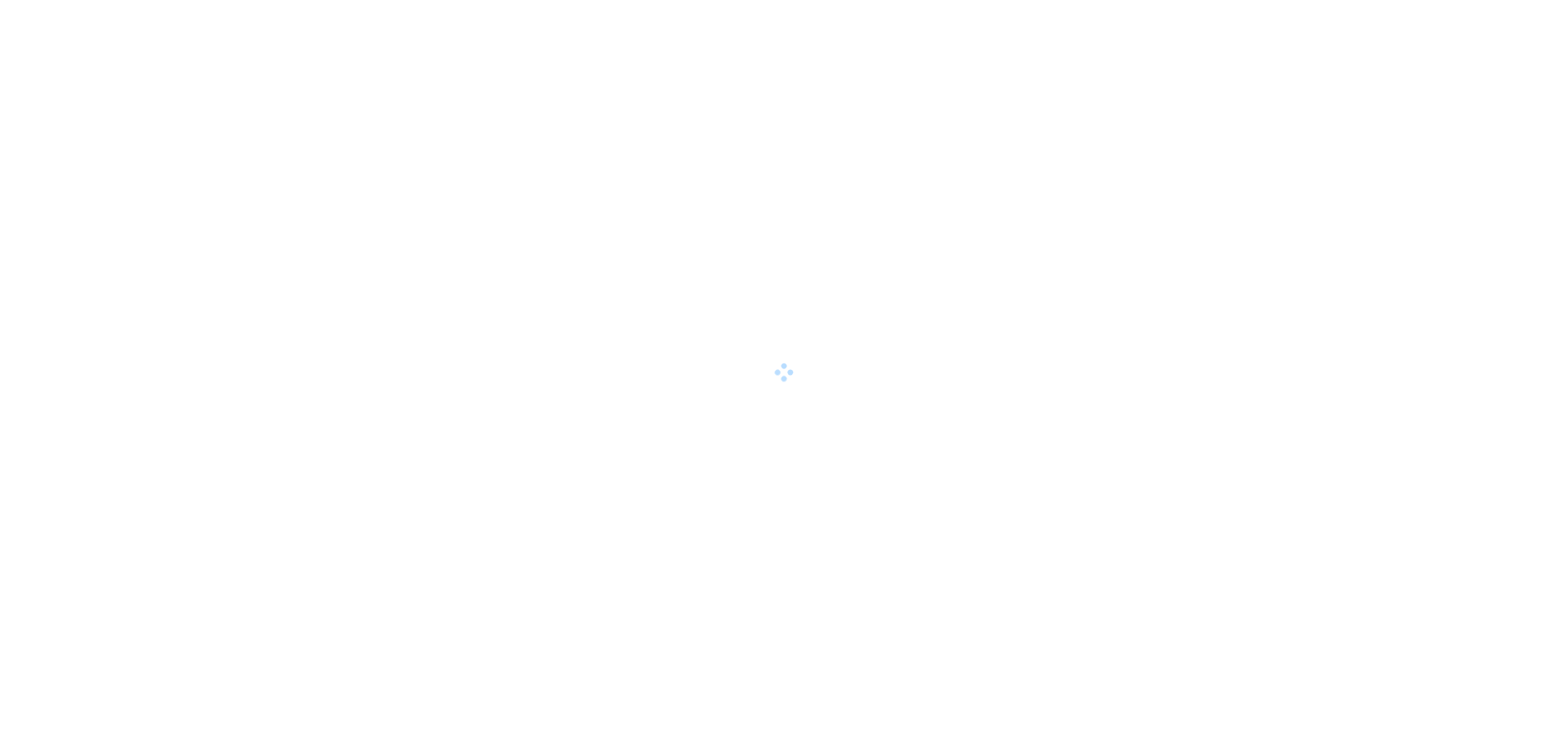
click at [83, 448] on div at bounding box center [784, 372] width 1568 height 744
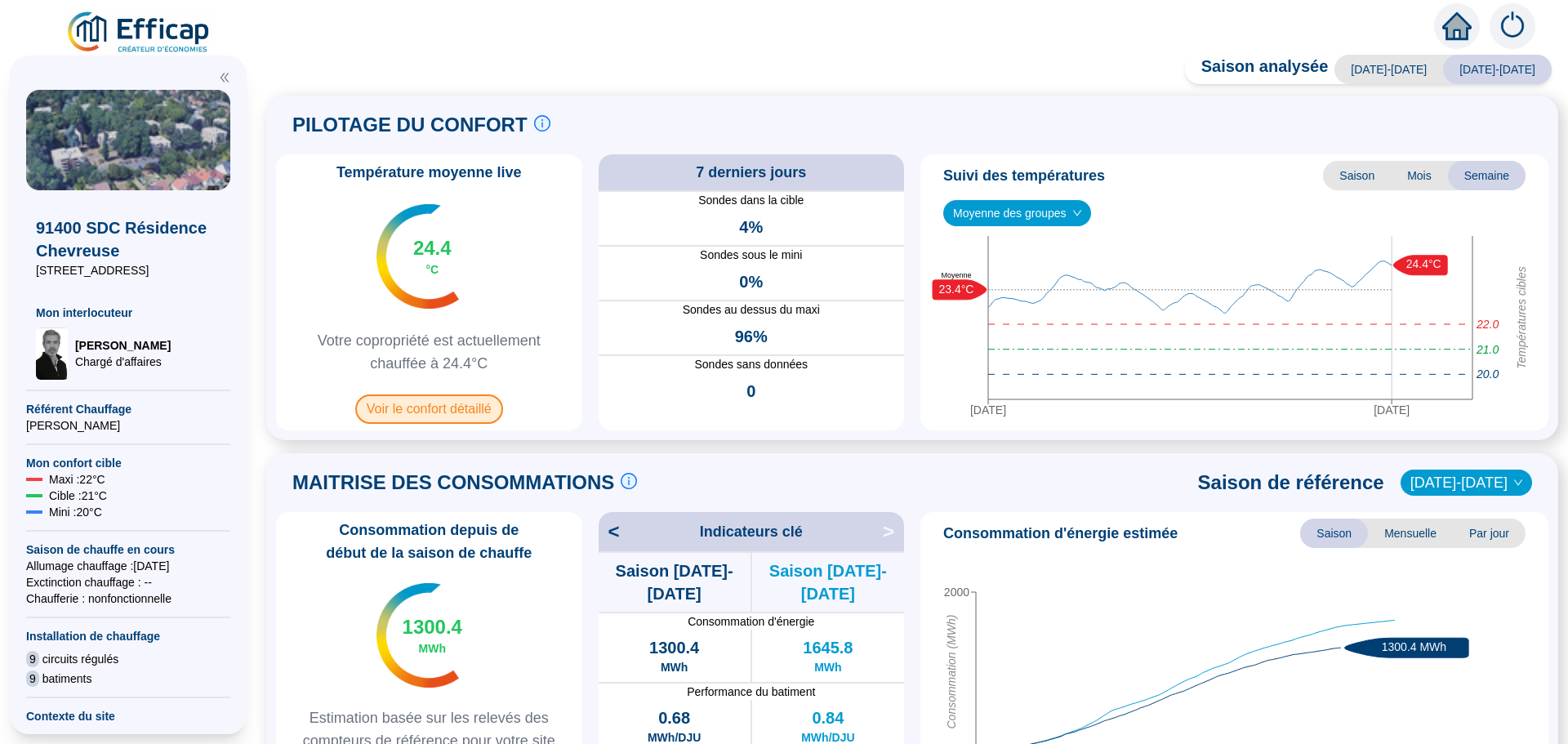
click at [405, 417] on span "Voir le confort détaillé" at bounding box center [429, 409] width 148 height 29
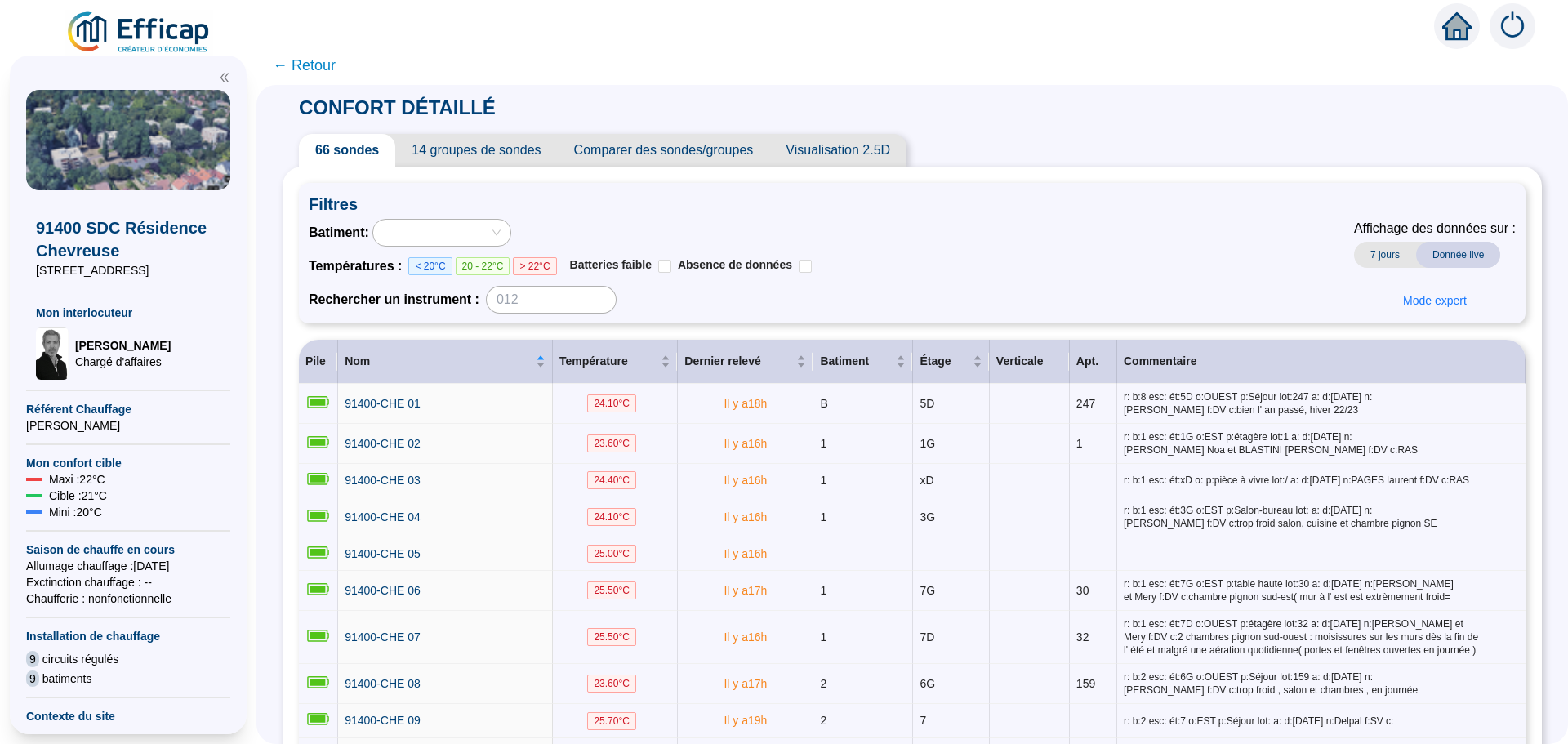
click at [713, 154] on span "Comparer des sondes/groupes" at bounding box center [664, 150] width 212 height 33
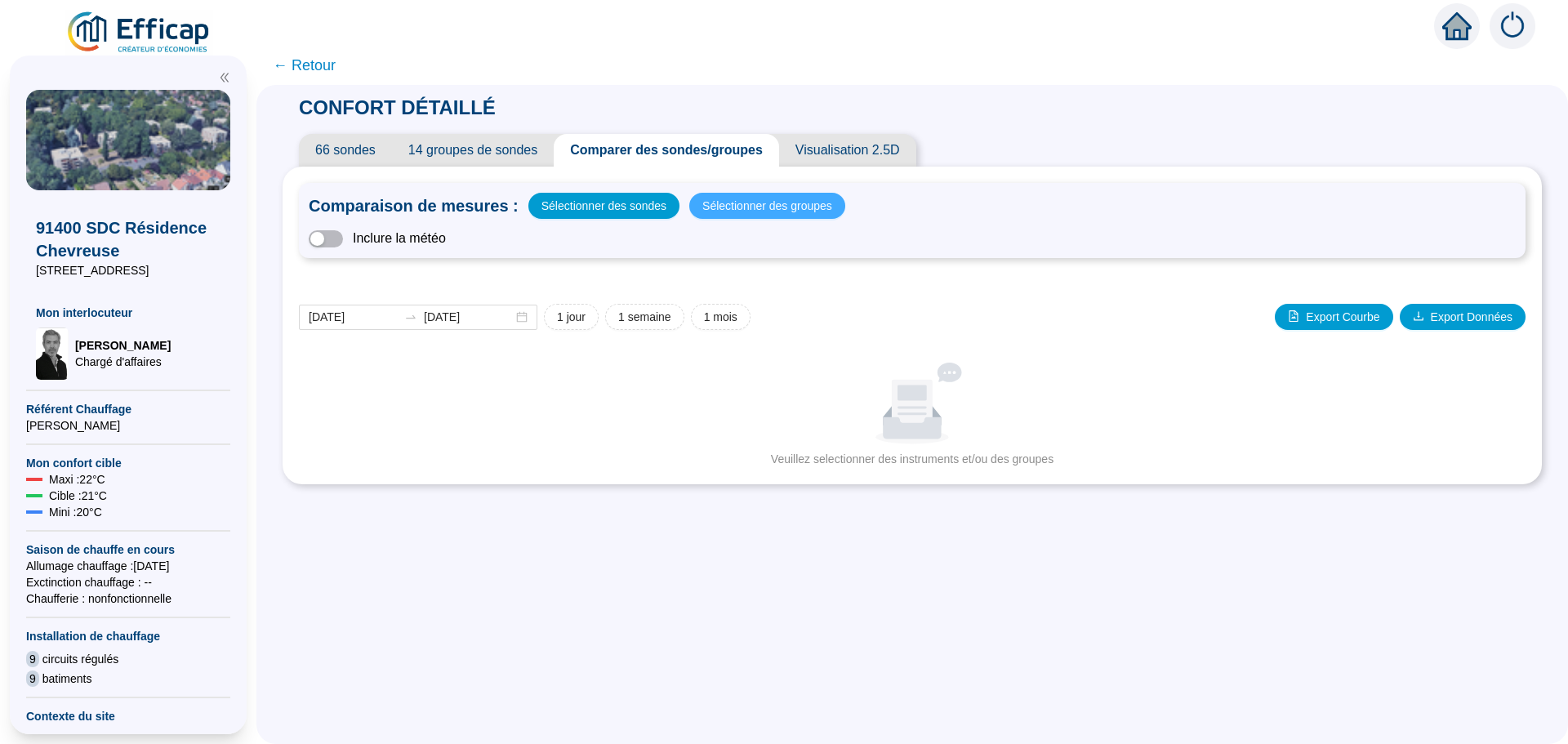
click at [730, 207] on span "Sélectionner des groupes" at bounding box center [767, 205] width 130 height 23
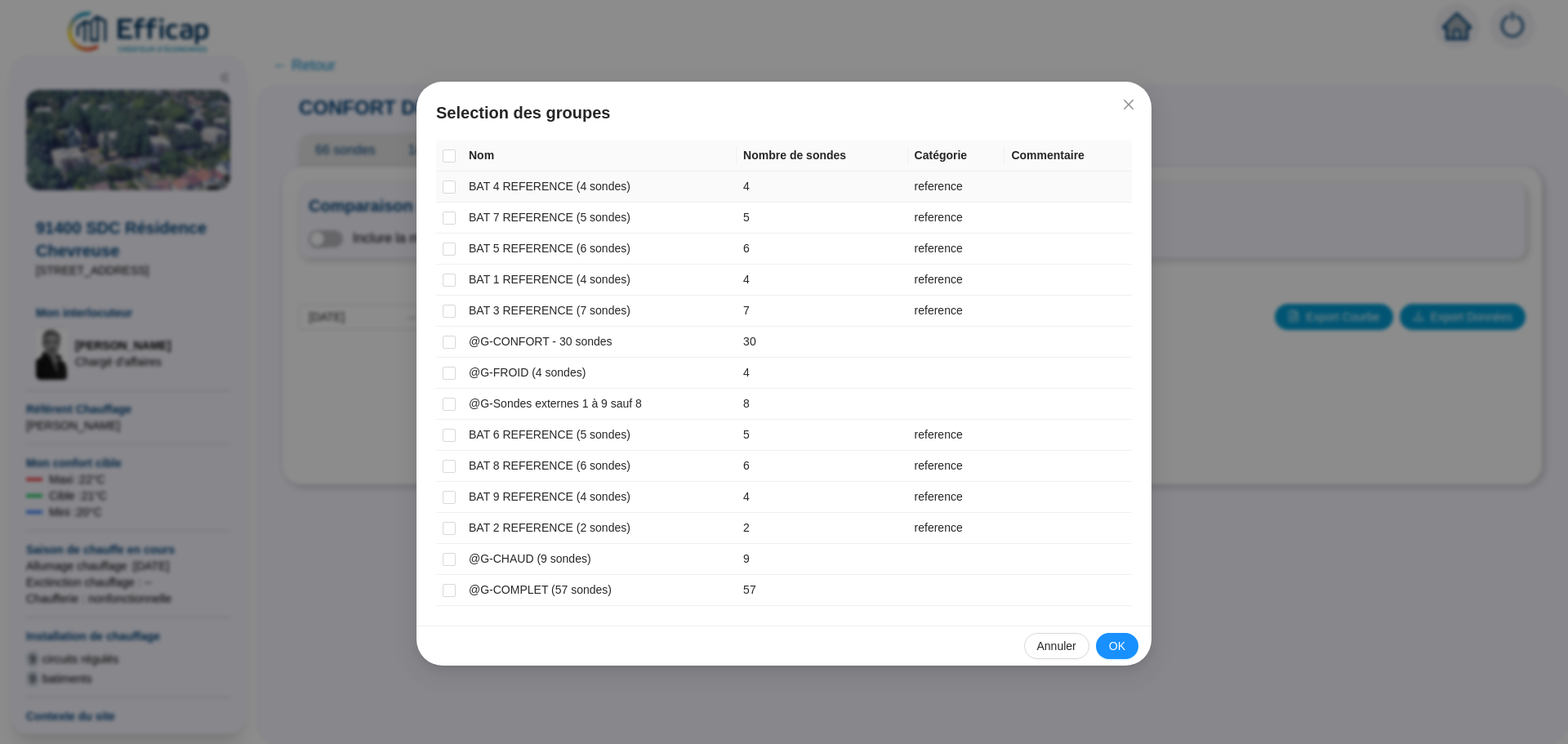
drag, startPoint x: 447, startPoint y: 185, endPoint x: 450, endPoint y: 205, distance: 20.2
click at [448, 186] on input "checkbox" at bounding box center [450, 187] width 13 height 13
checkbox input "true"
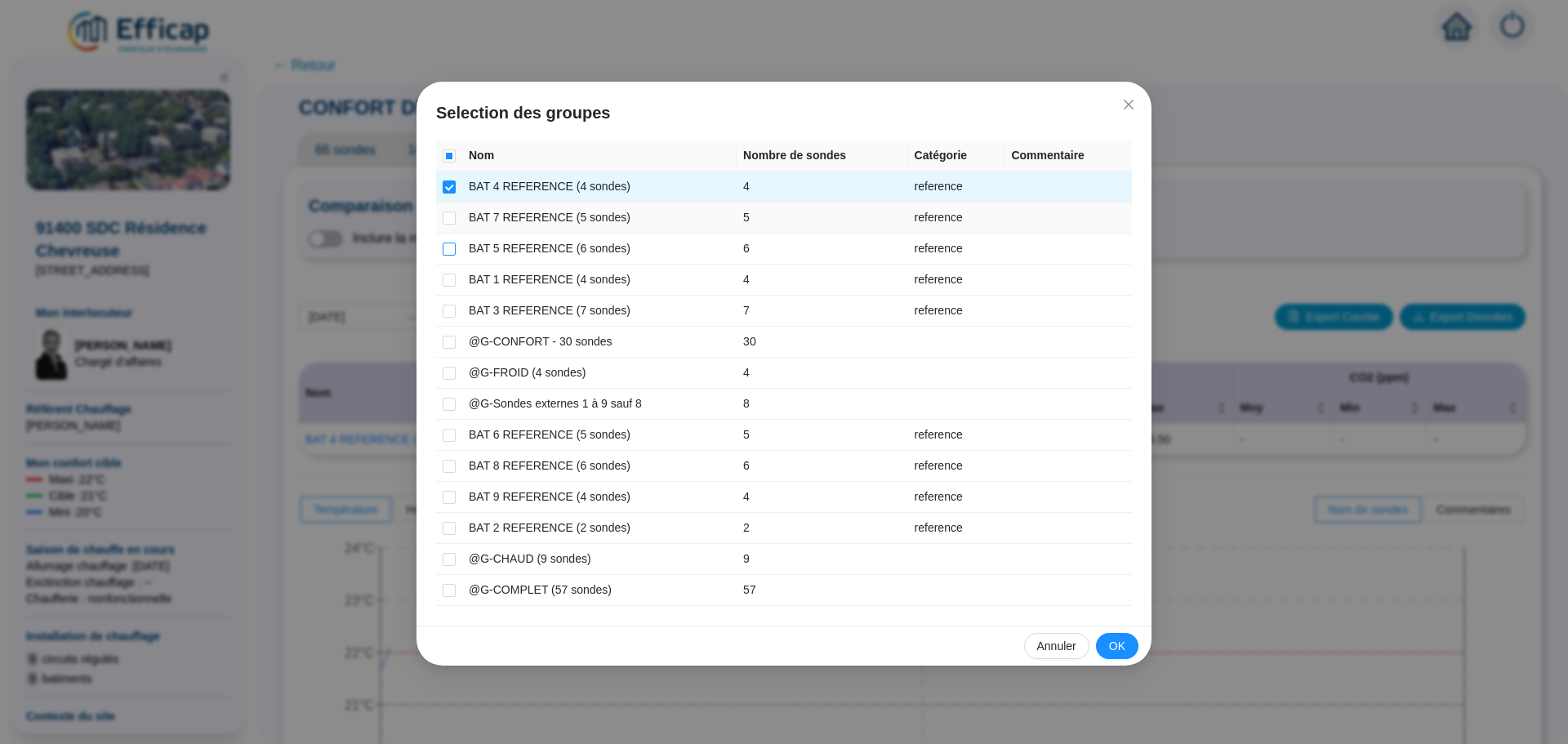
drag, startPoint x: 453, startPoint y: 218, endPoint x: 455, endPoint y: 243, distance: 25.1
click at [453, 219] on input "checkbox" at bounding box center [450, 218] width 13 height 13
checkbox input "true"
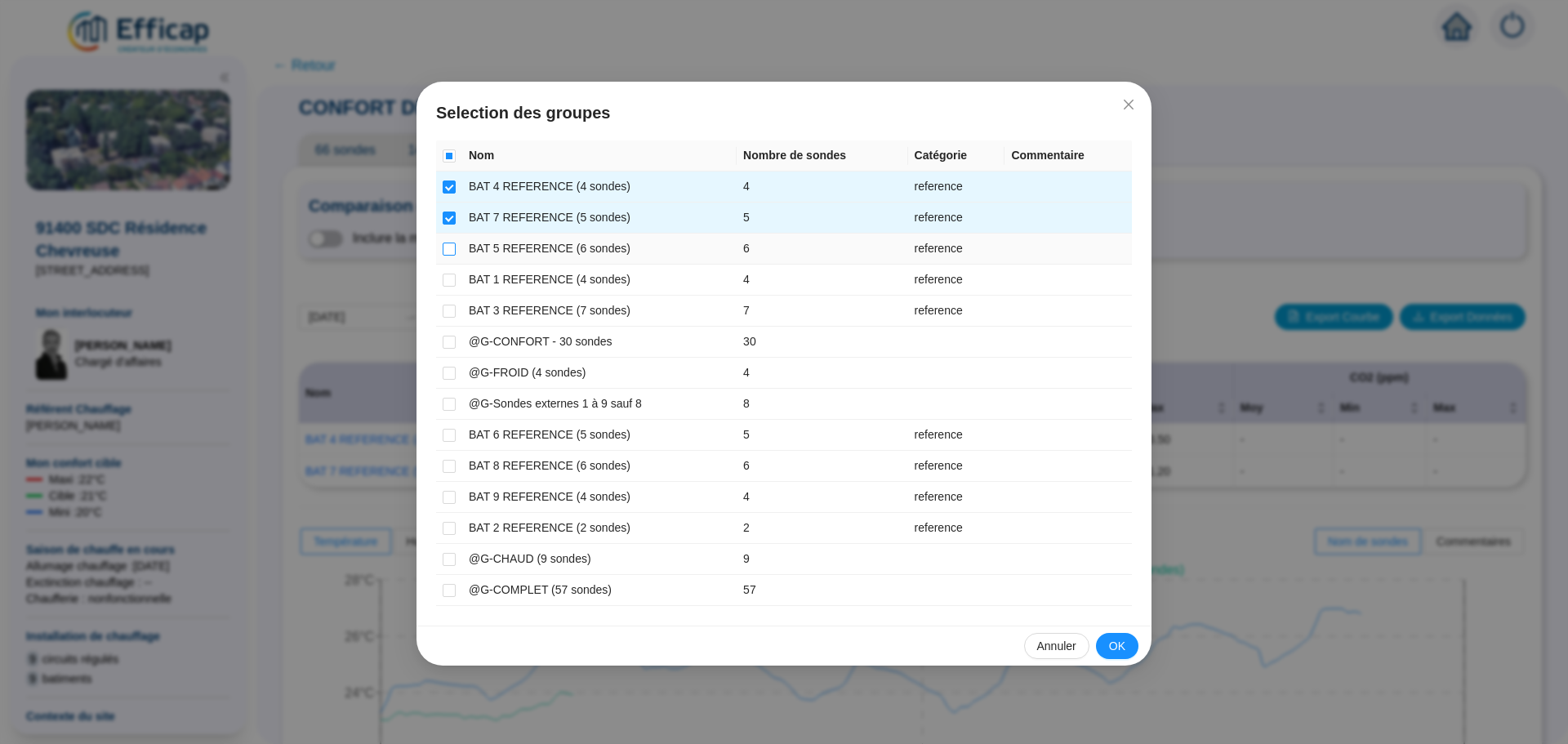
click at [454, 251] on input "checkbox" at bounding box center [450, 249] width 13 height 13
checkbox input "true"
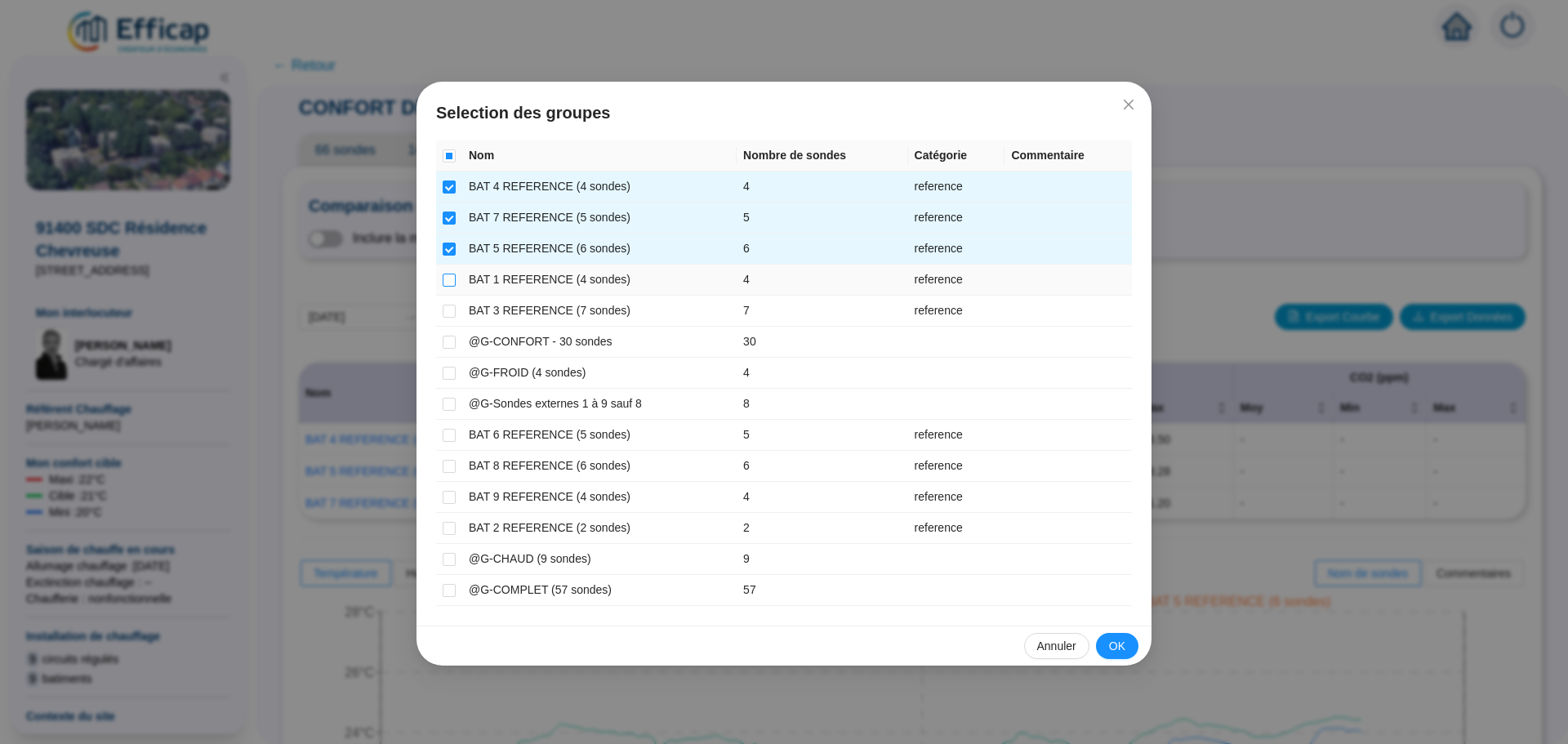
click at [451, 278] on input "checkbox" at bounding box center [450, 280] width 13 height 13
checkbox input "true"
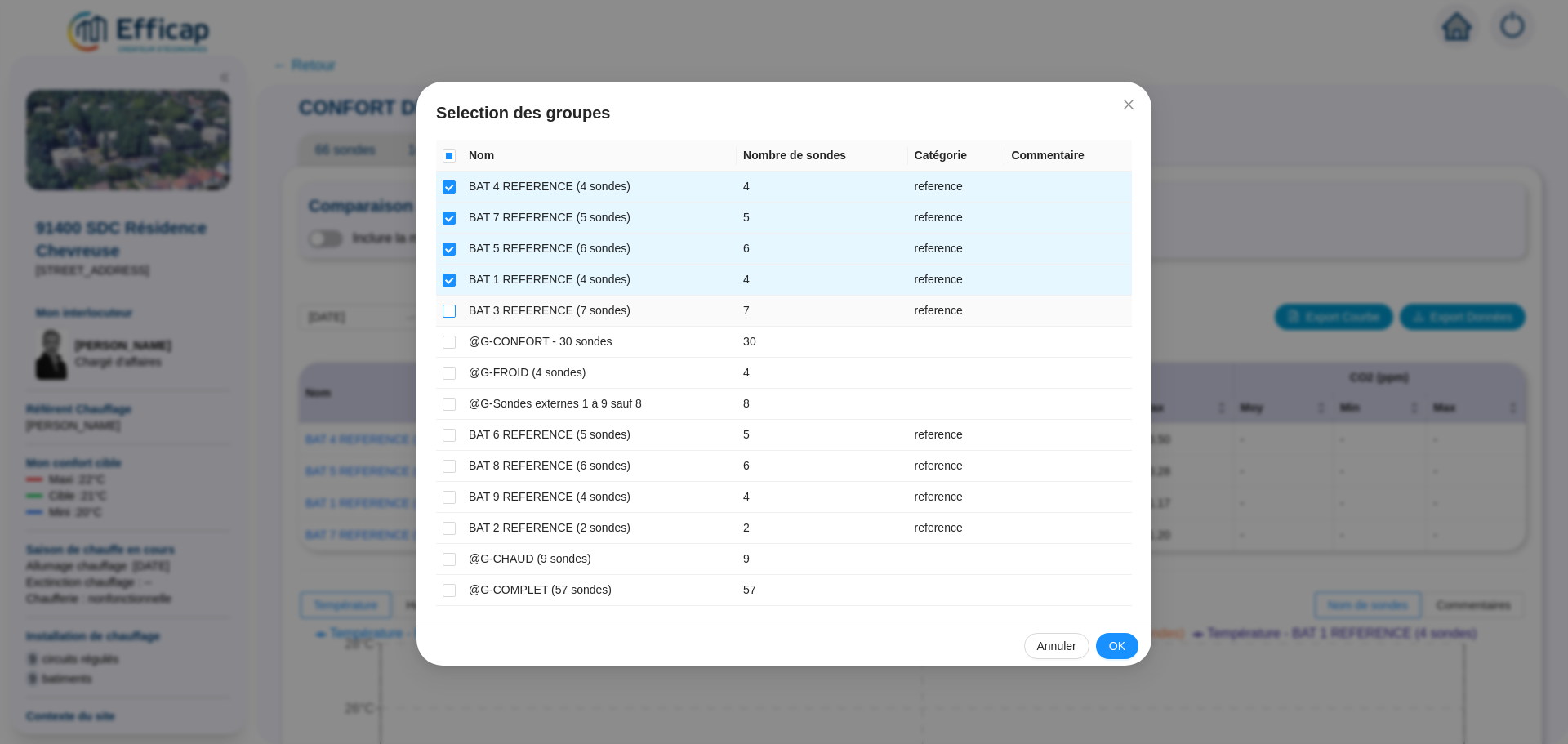
click at [447, 309] on input "checkbox" at bounding box center [450, 311] width 13 height 13
checkbox input "true"
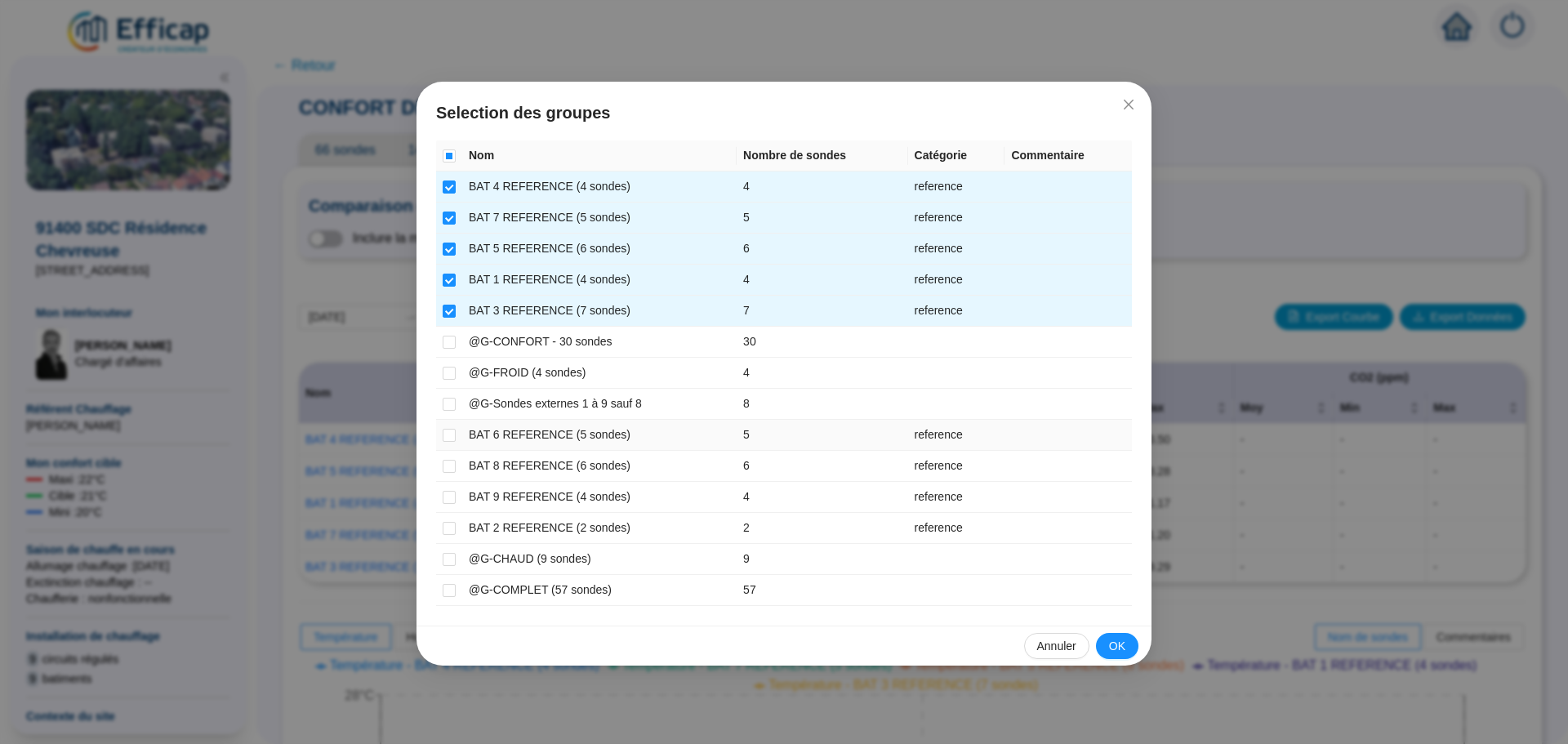
click at [456, 428] on td at bounding box center [449, 435] width 26 height 31
click at [450, 443] on label at bounding box center [450, 434] width 13 height 17
click at [450, 442] on input "checkbox" at bounding box center [450, 435] width 13 height 13
checkbox input "true"
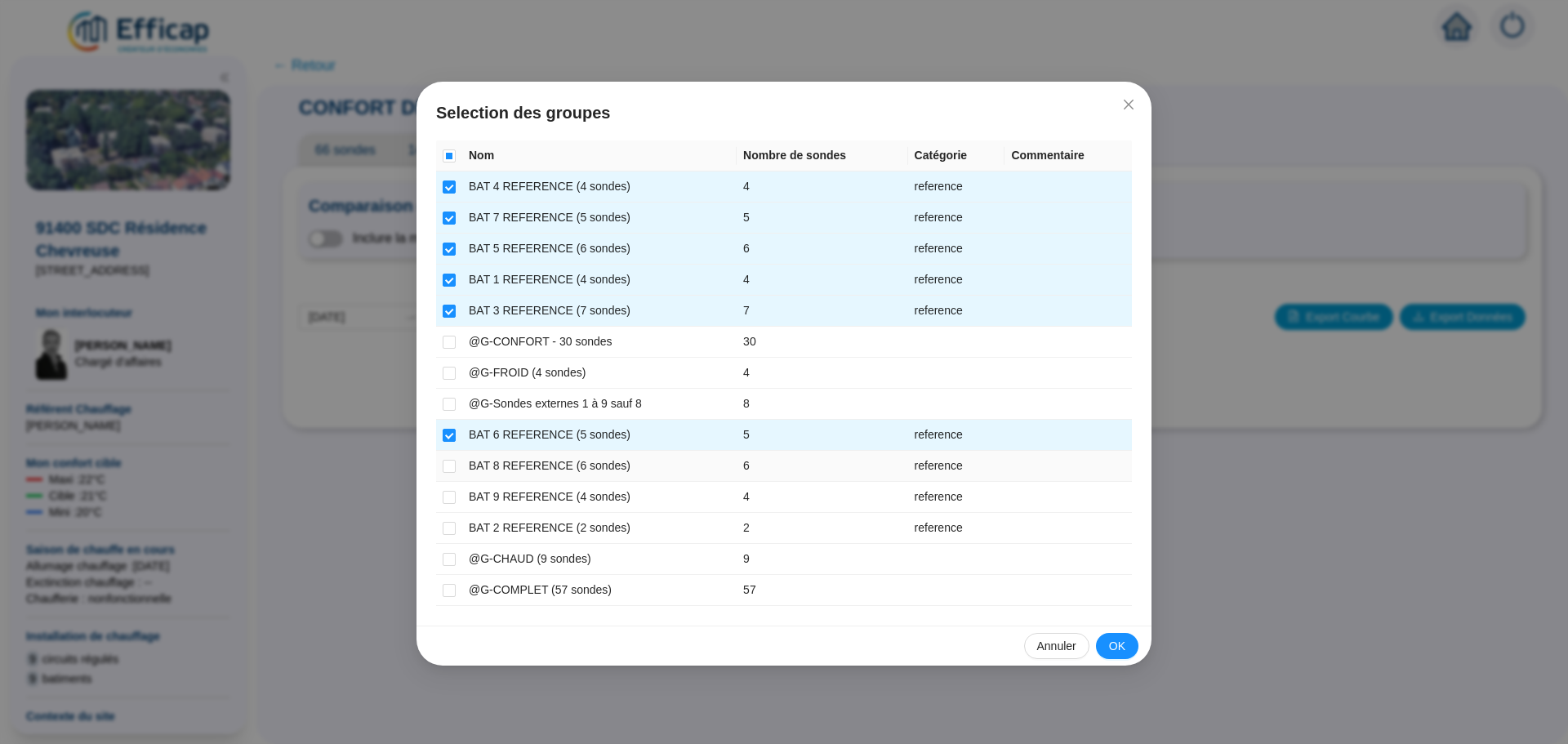
drag, startPoint x: 449, startPoint y: 459, endPoint x: 449, endPoint y: 475, distance: 16.0
click at [449, 460] on input "checkbox" at bounding box center [450, 466] width 13 height 13
checkbox input "true"
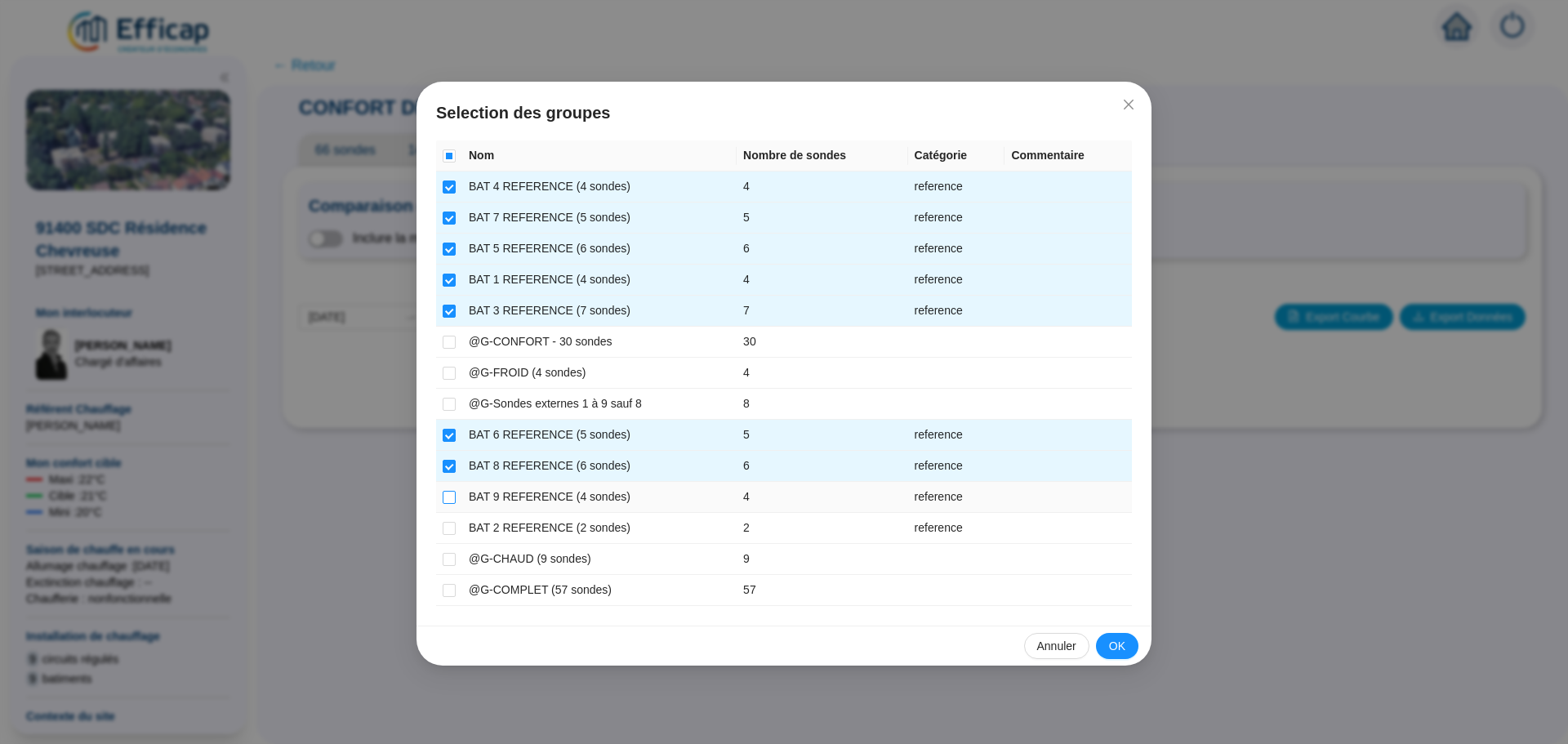
click at [449, 493] on input "checkbox" at bounding box center [450, 497] width 13 height 13
checkbox input "true"
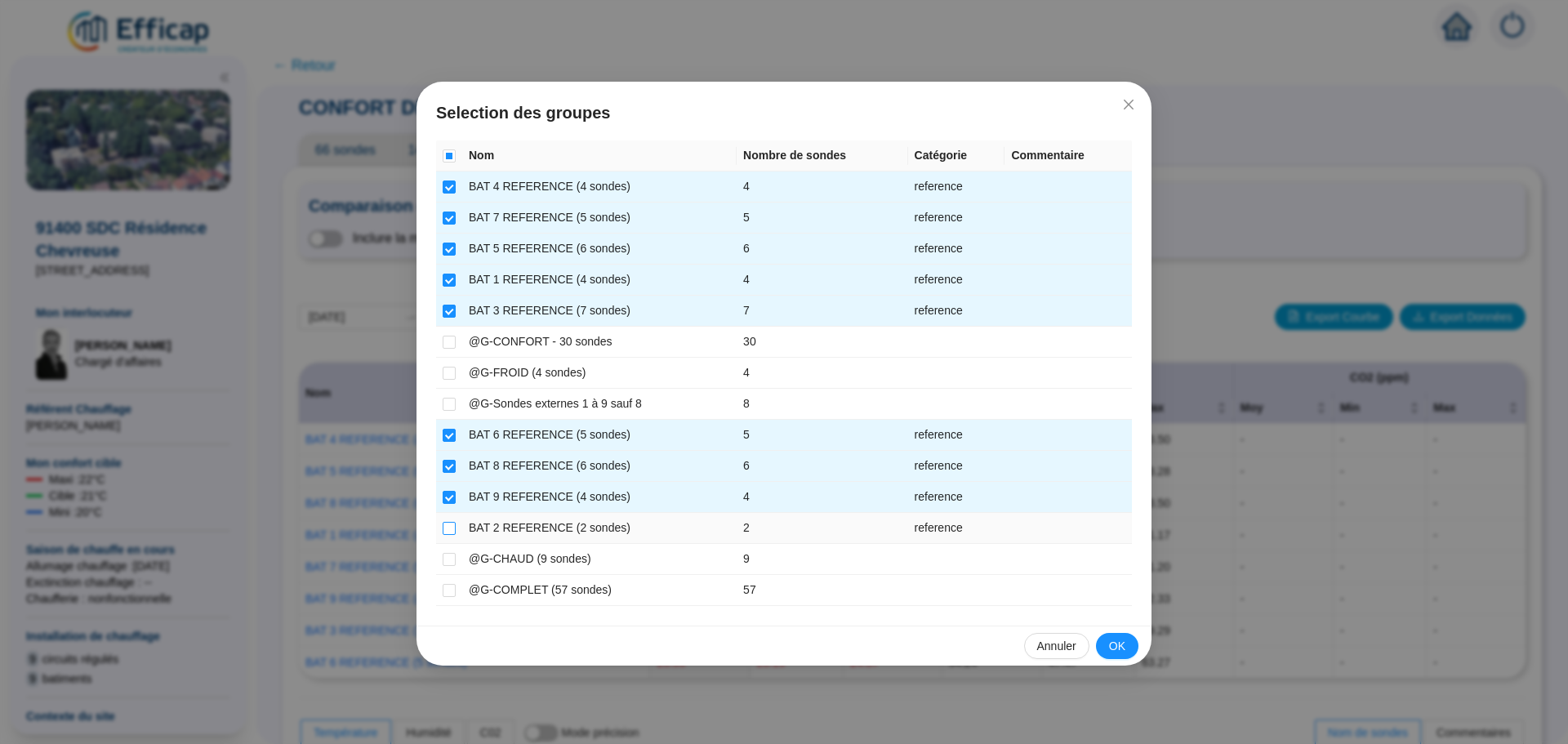
click at [453, 530] on input "checkbox" at bounding box center [450, 529] width 13 height 13
checkbox input "true"
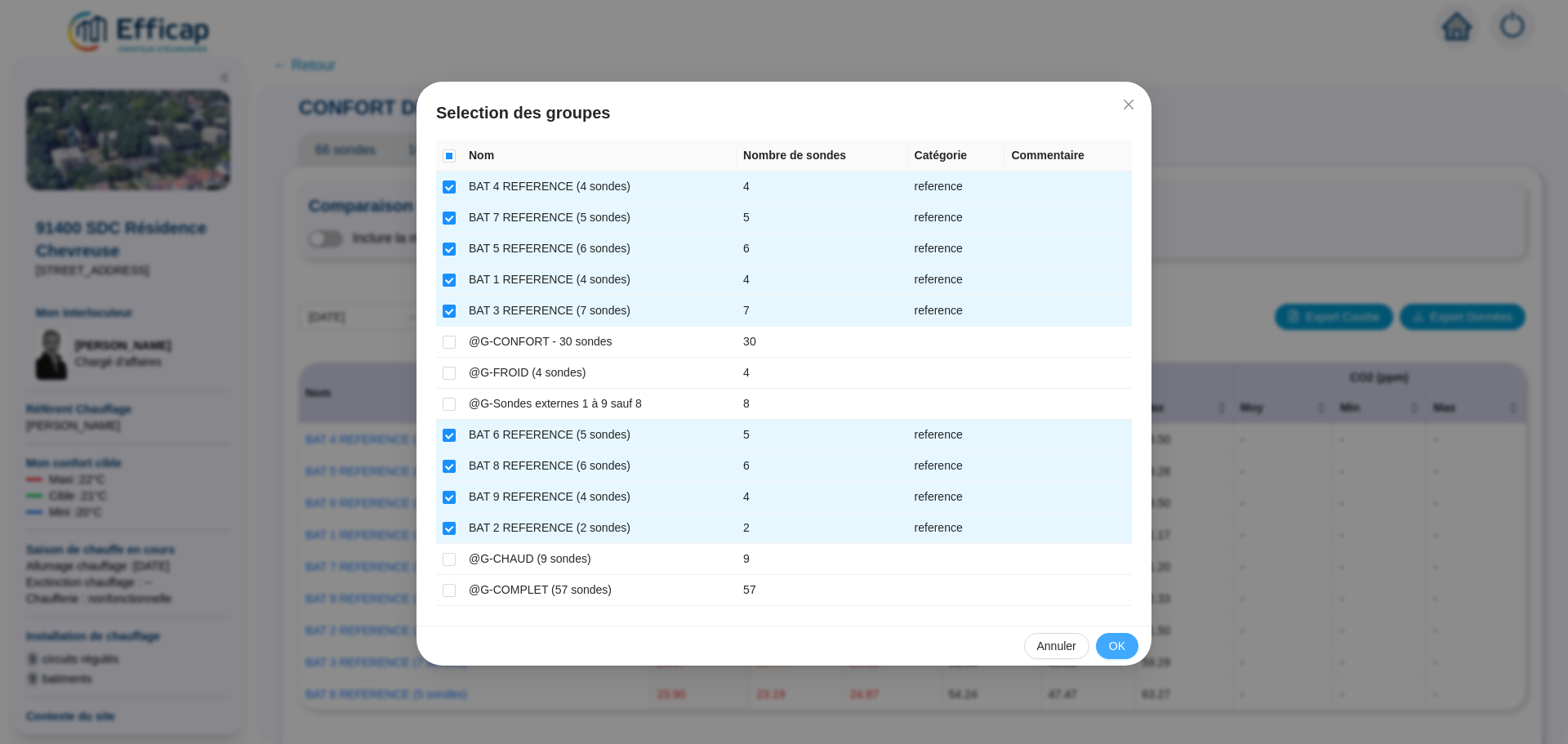
click at [1117, 640] on span "OK" at bounding box center [1117, 646] width 16 height 17
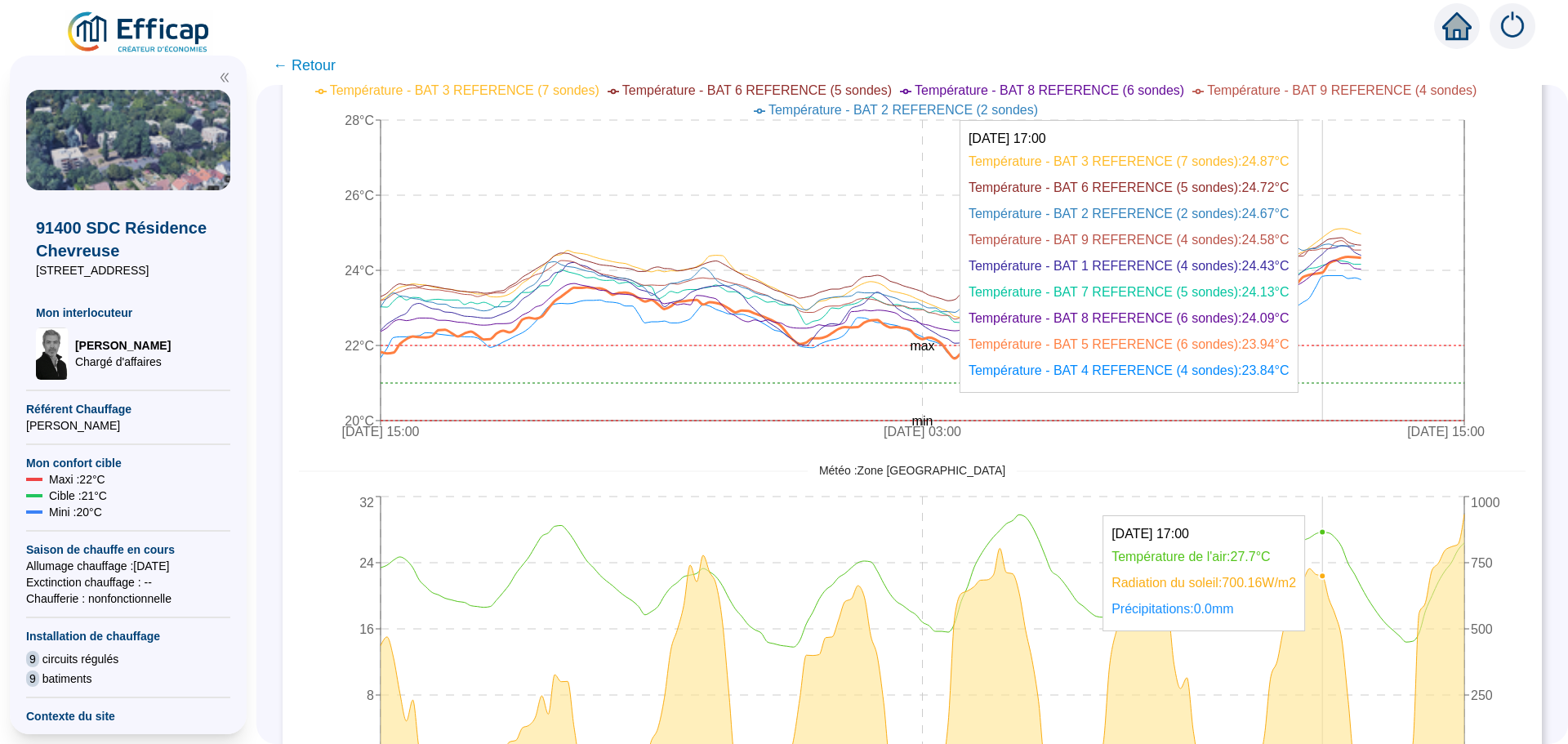
scroll to position [735, 0]
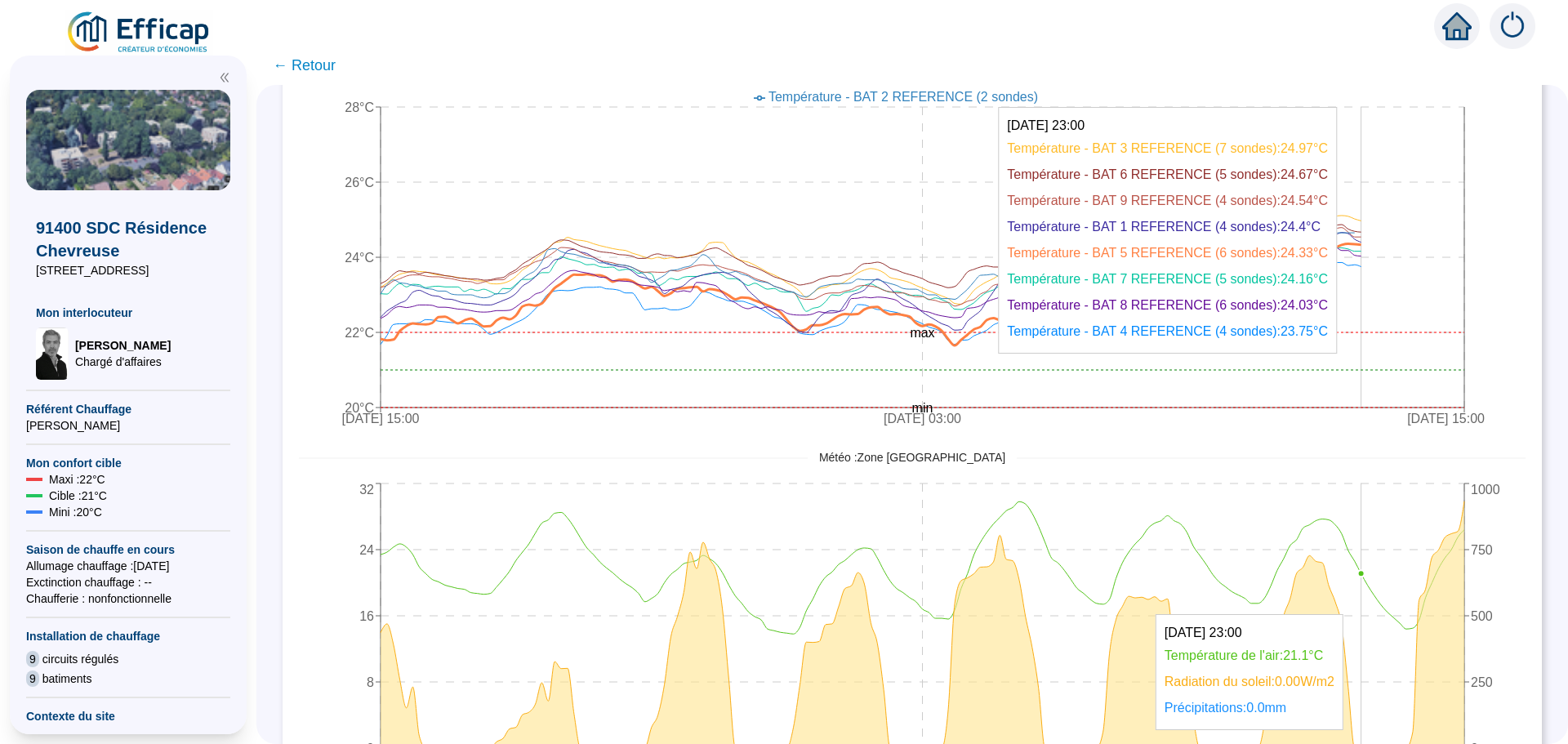
drag, startPoint x: 1388, startPoint y: 303, endPoint x: 1376, endPoint y: 303, distance: 12.0
click at [1376, 303] on icon "[DATE] 15:00 [DATE] 03:00 [DATE] 15:00 20°C 22°C 24°C 26°C 28°C min max" at bounding box center [900, 240] width 1203 height 392
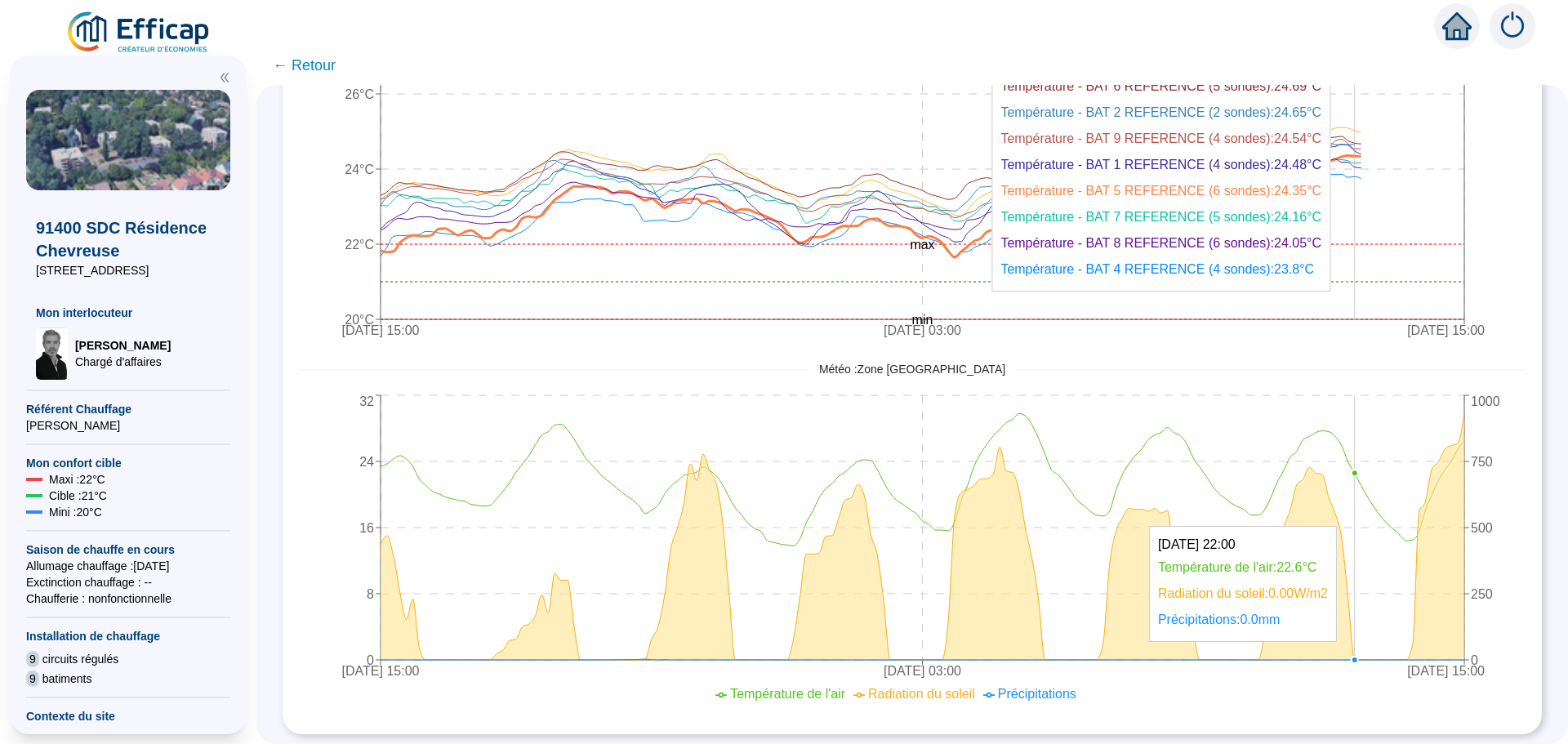
scroll to position [835, 0]
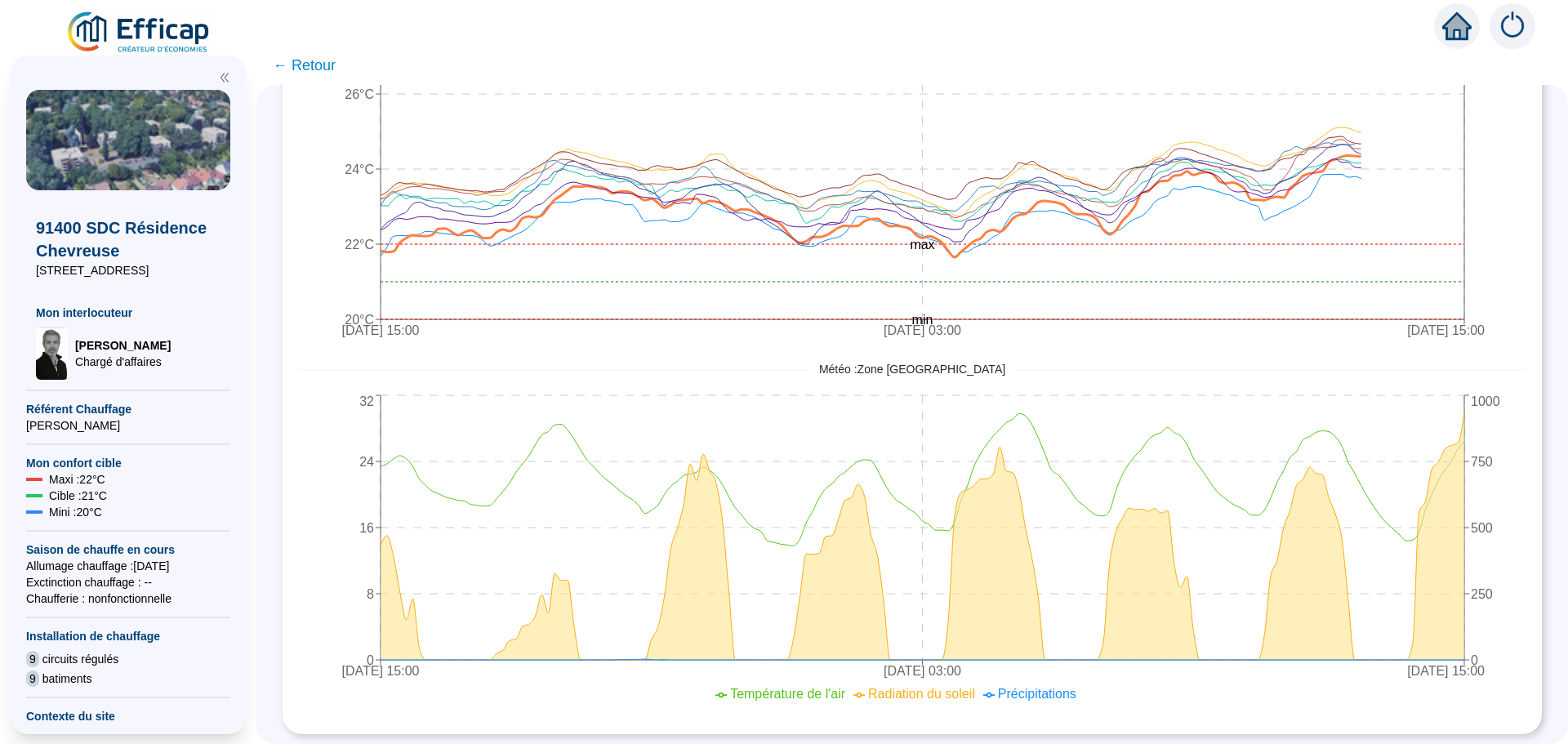
click at [317, 72] on span "← Retour" at bounding box center [304, 65] width 63 height 23
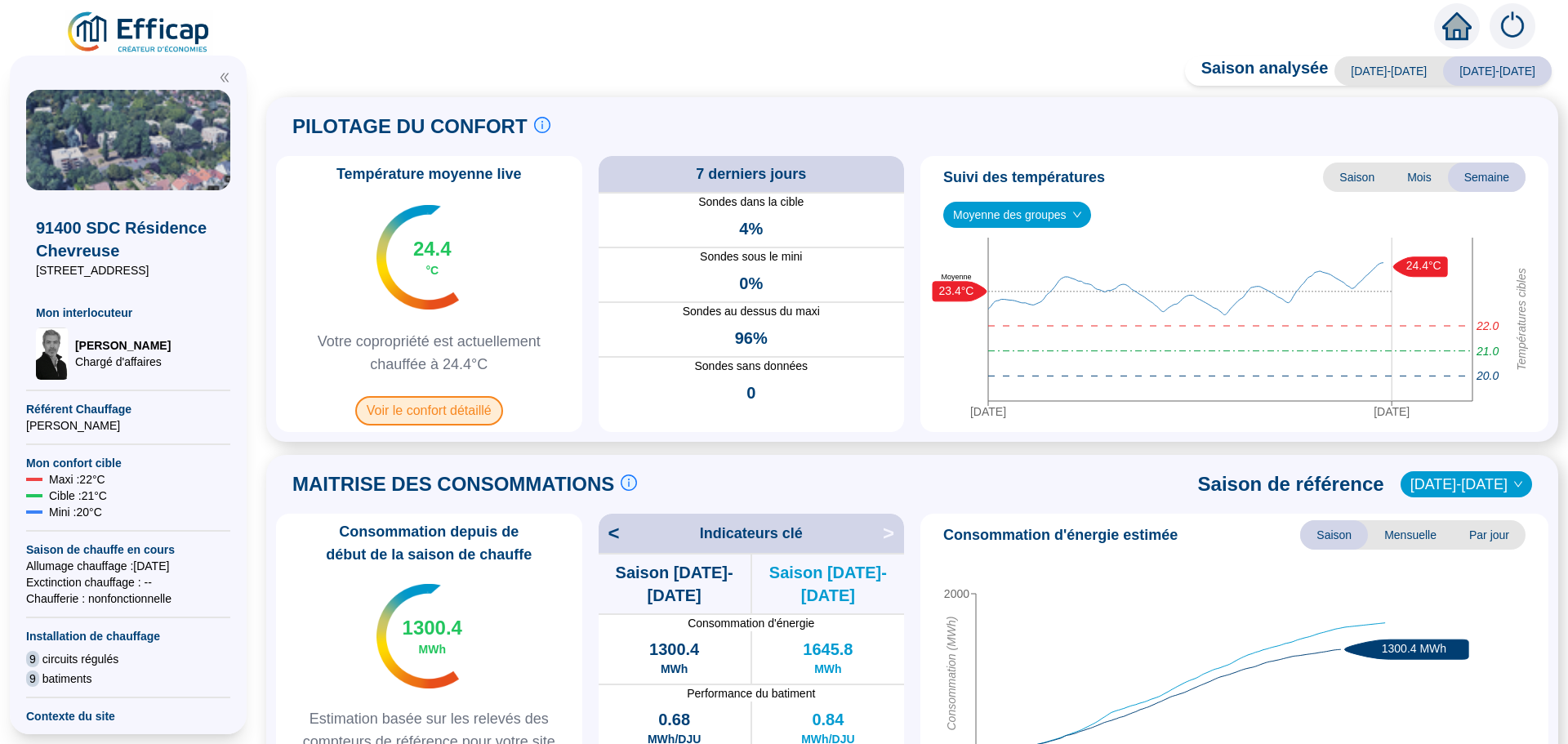
click at [429, 417] on span "Voir le confort détaillé" at bounding box center [429, 410] width 148 height 29
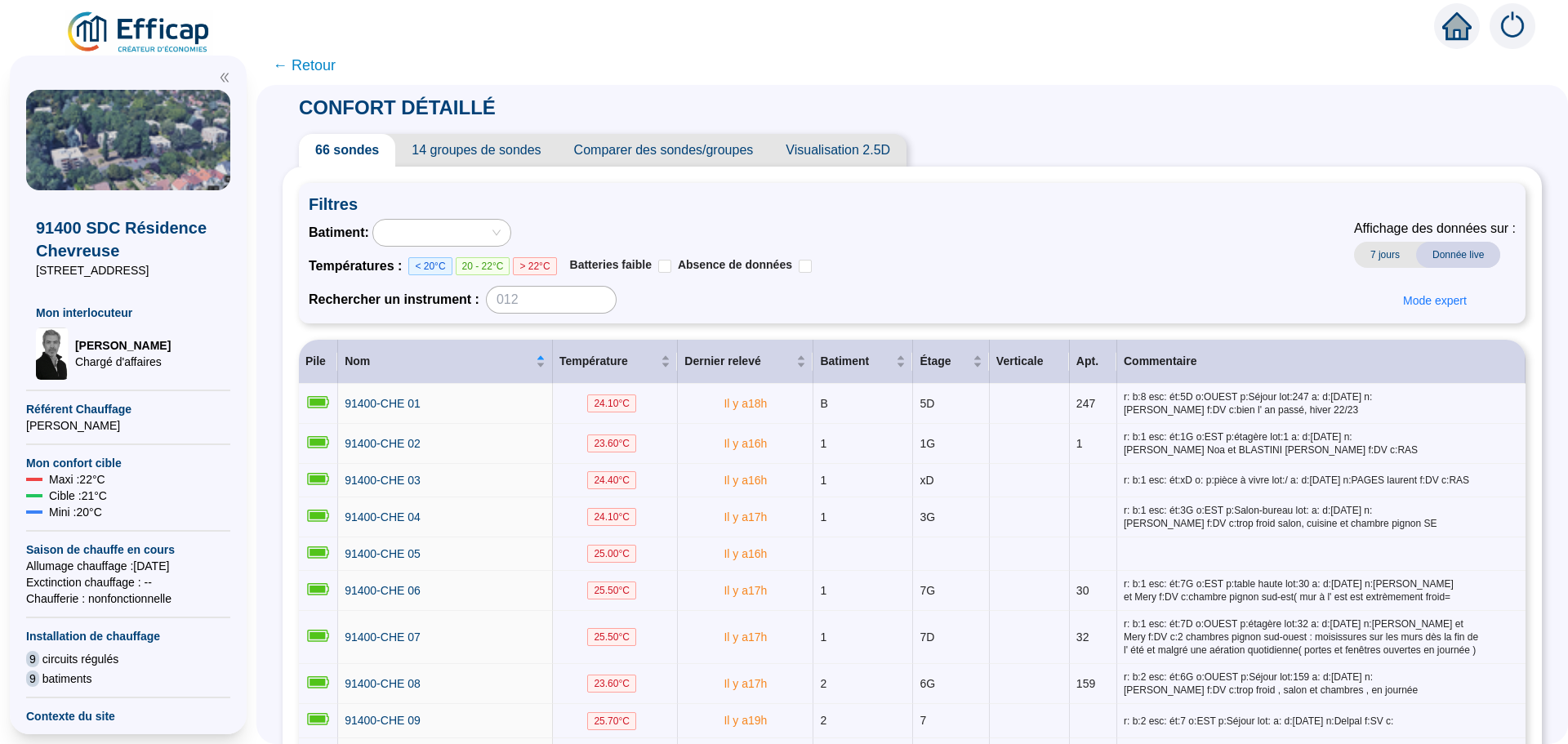
click at [660, 151] on span "Comparer des sondes/groupes" at bounding box center [664, 150] width 212 height 33
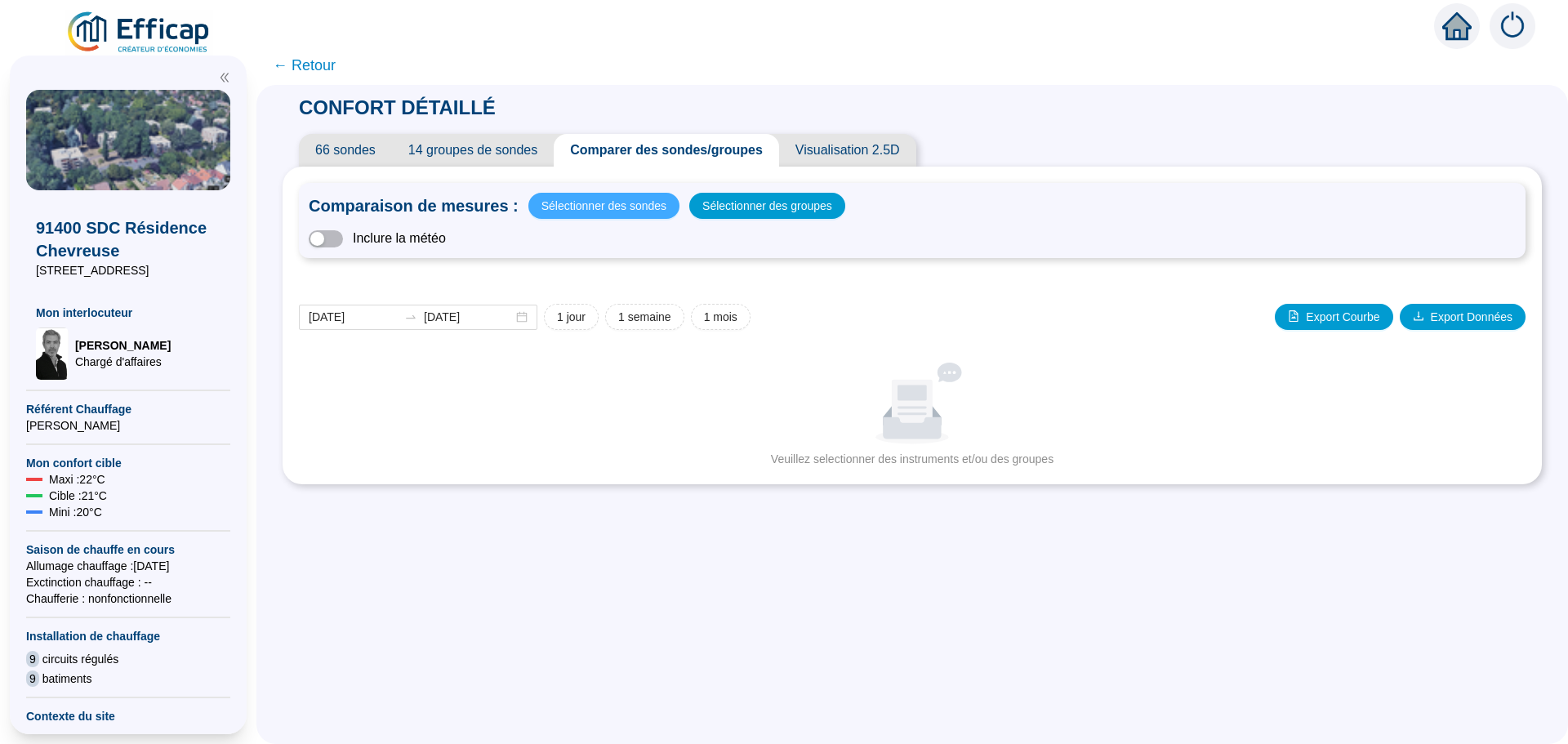
click at [631, 207] on span "Sélectionner des sondes" at bounding box center [604, 205] width 125 height 23
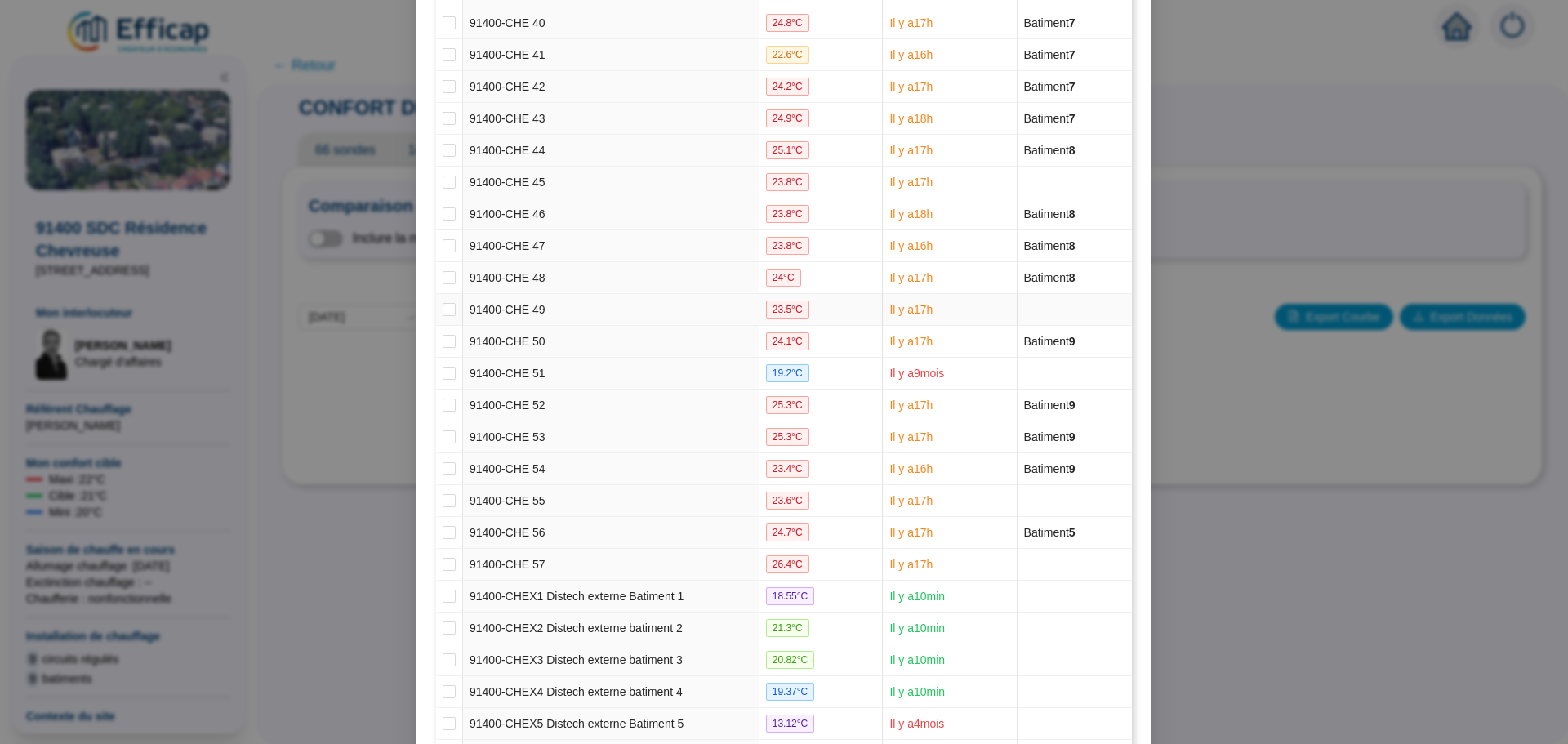
scroll to position [1671, 0]
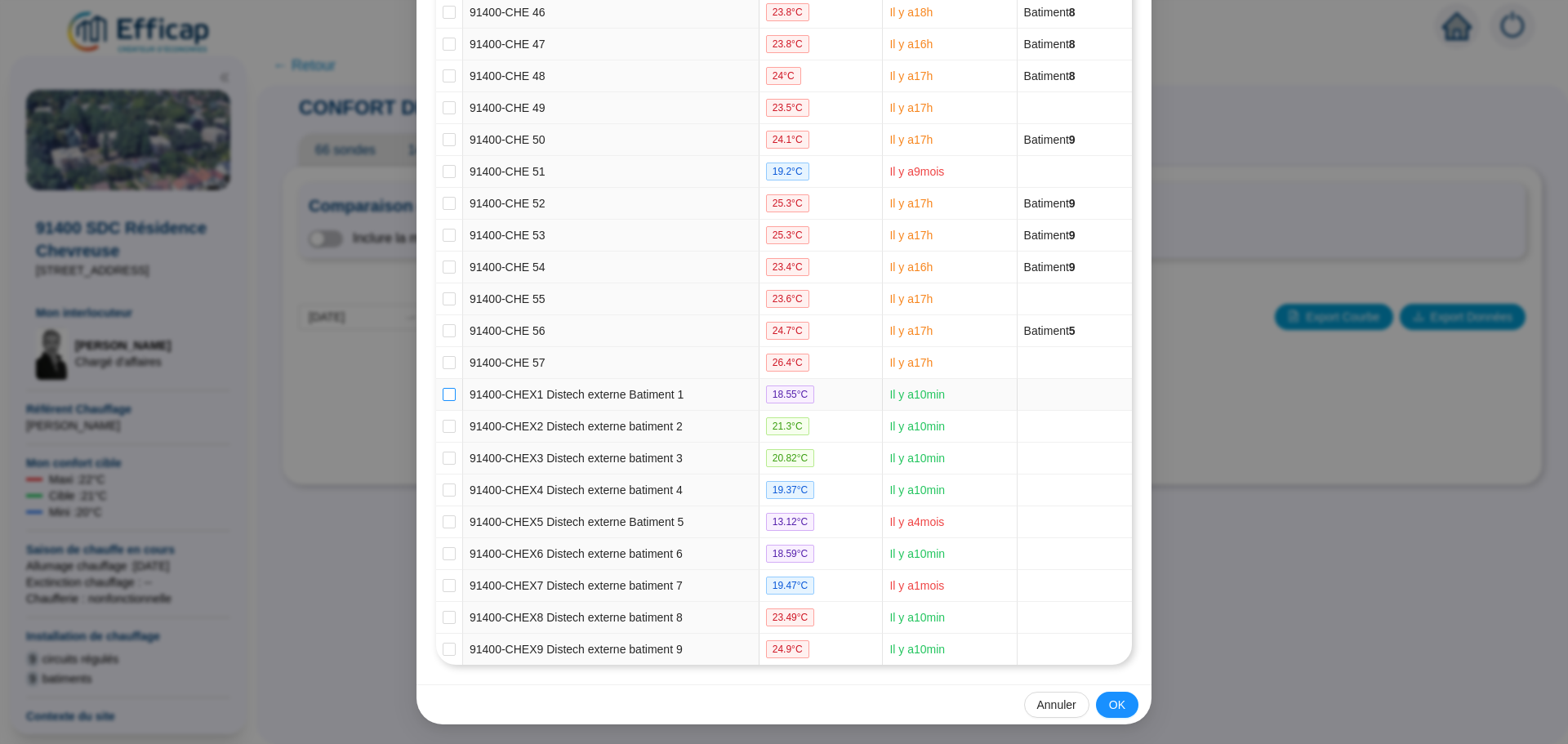
click at [447, 398] on input "checkbox" at bounding box center [450, 395] width 13 height 13
checkbox input "true"
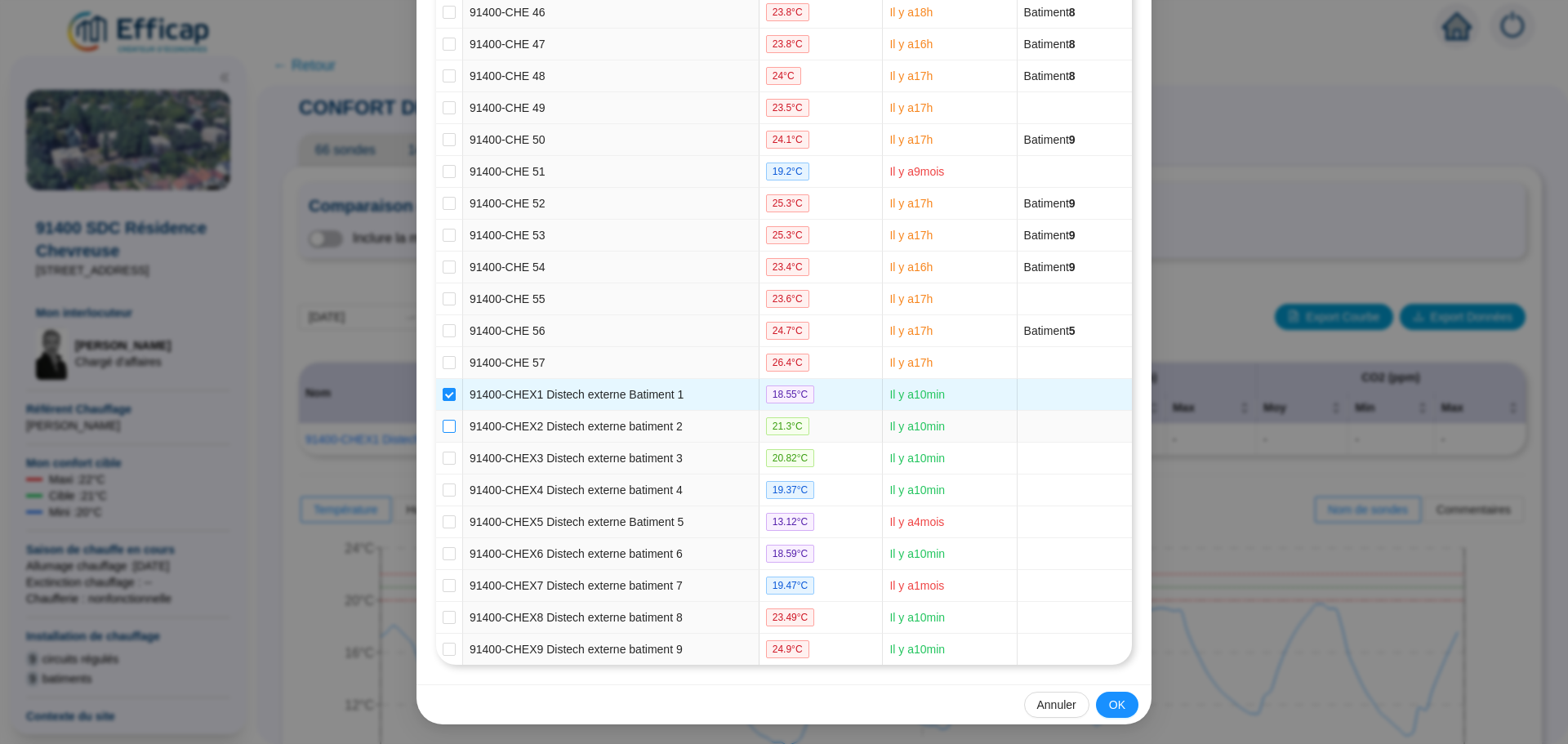
click at [445, 424] on input "checkbox" at bounding box center [450, 427] width 13 height 13
checkbox input "true"
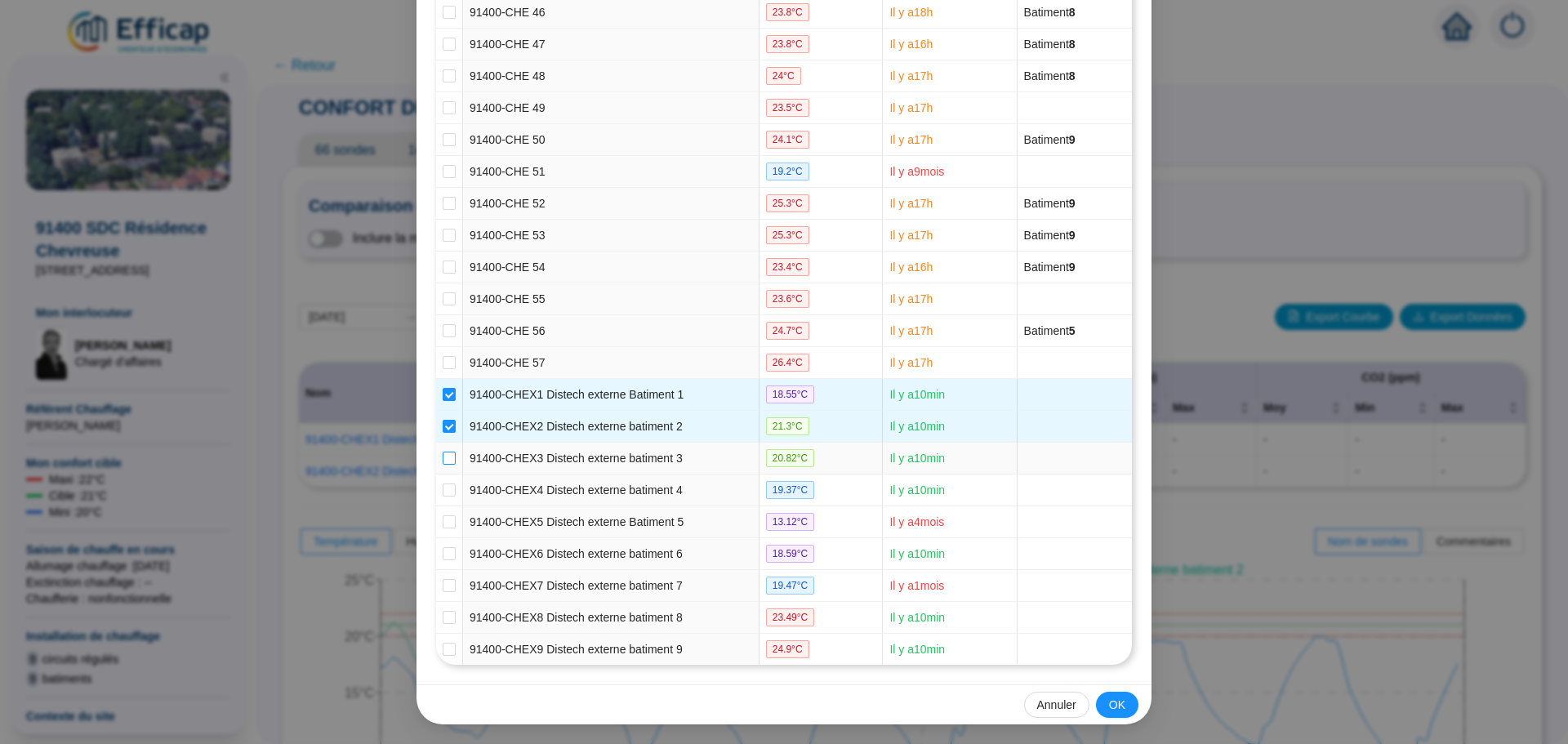
click at [443, 462] on input "checkbox" at bounding box center [450, 458] width 13 height 13
checkbox input "true"
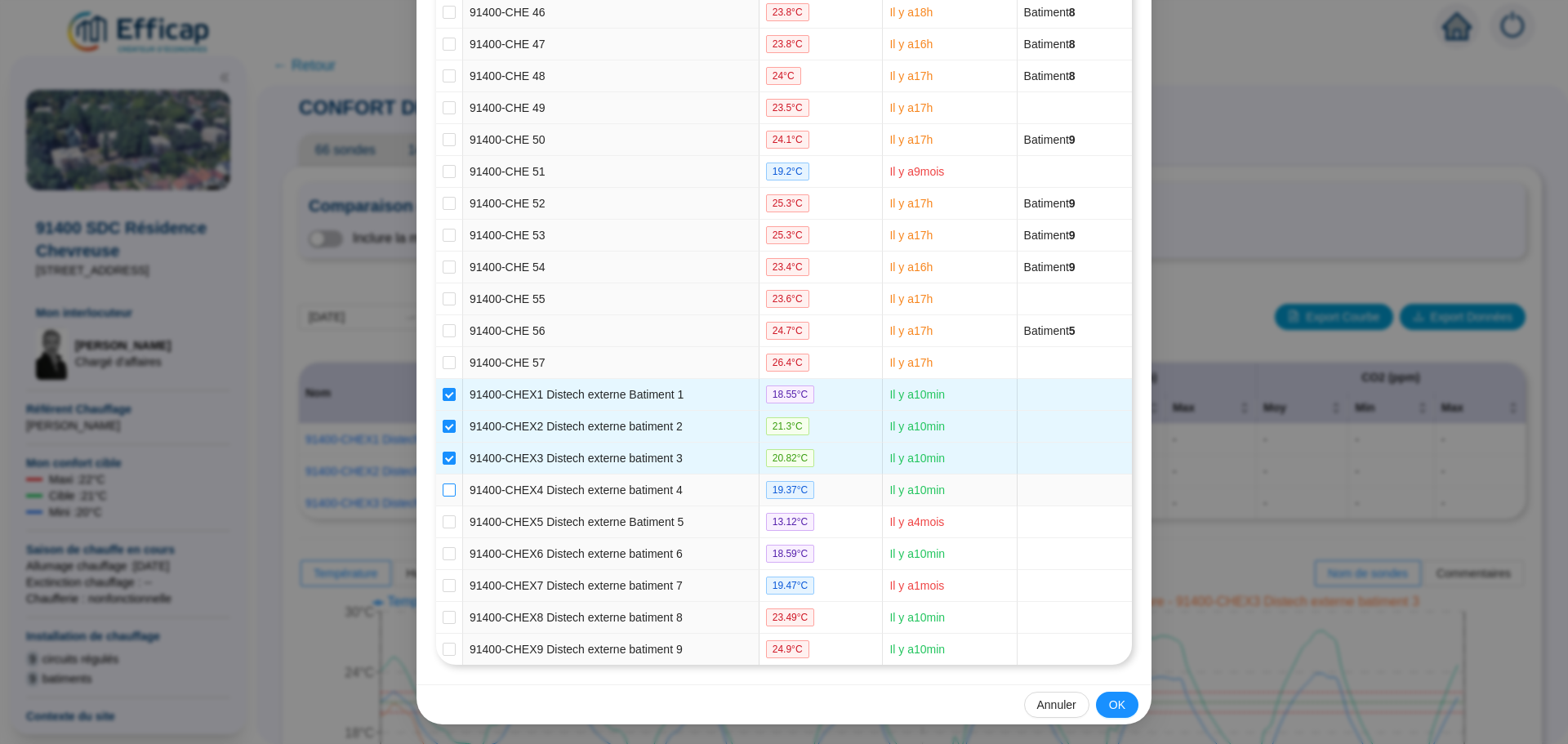
click at [443, 486] on input "checkbox" at bounding box center [450, 490] width 13 height 13
checkbox input "true"
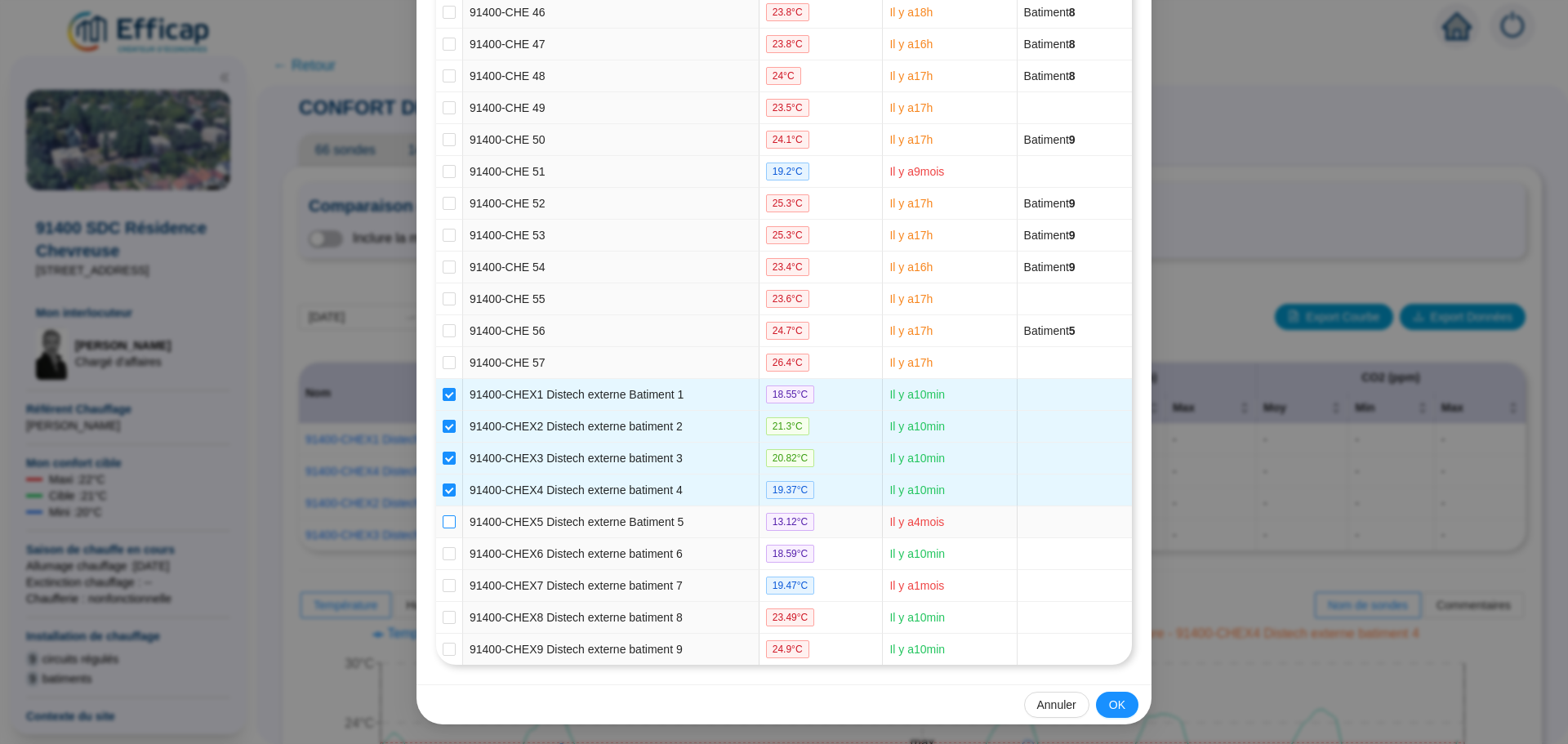
click at [443, 518] on input "checkbox" at bounding box center [450, 522] width 13 height 13
checkbox input "true"
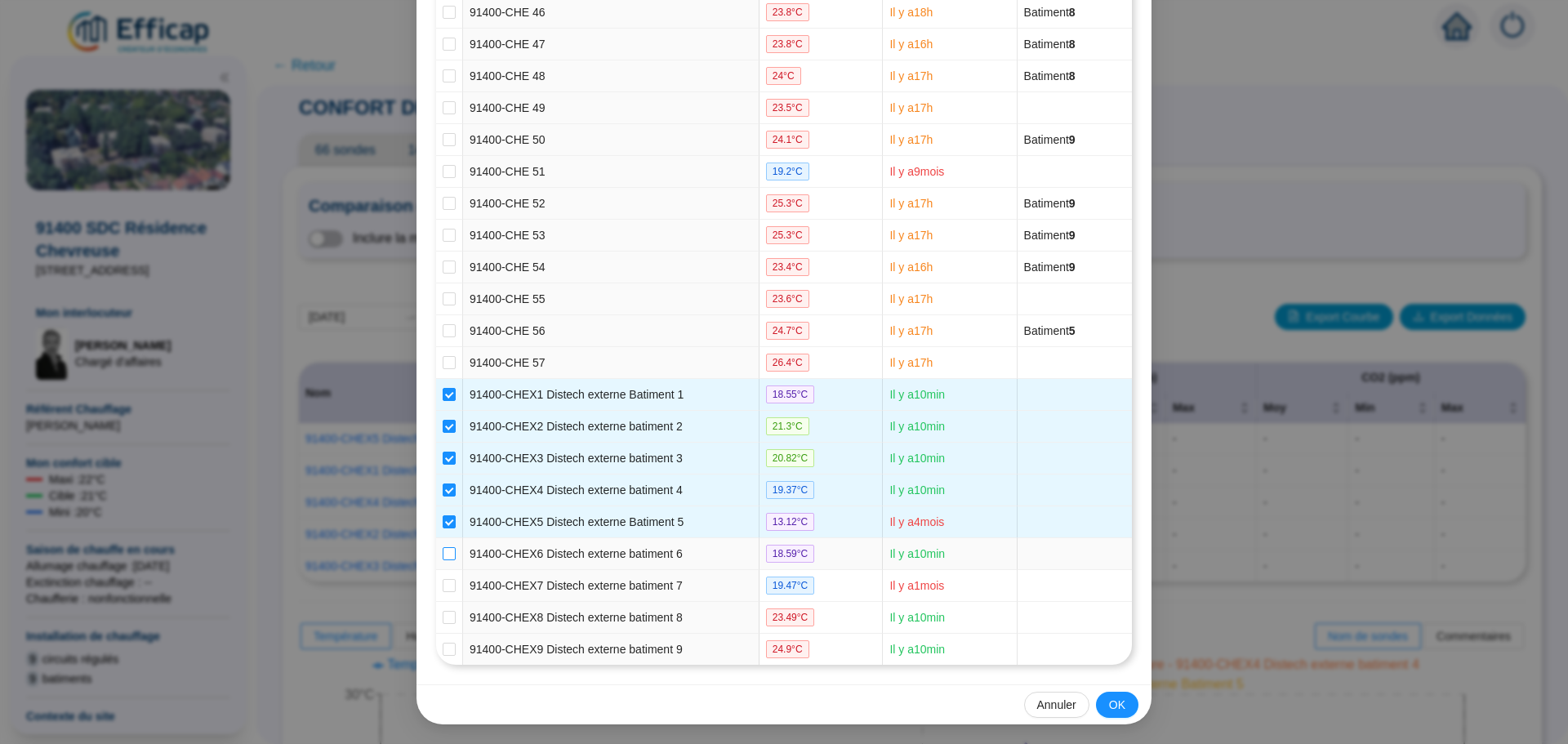
click at [443, 555] on input "checkbox" at bounding box center [450, 554] width 13 height 13
checkbox input "true"
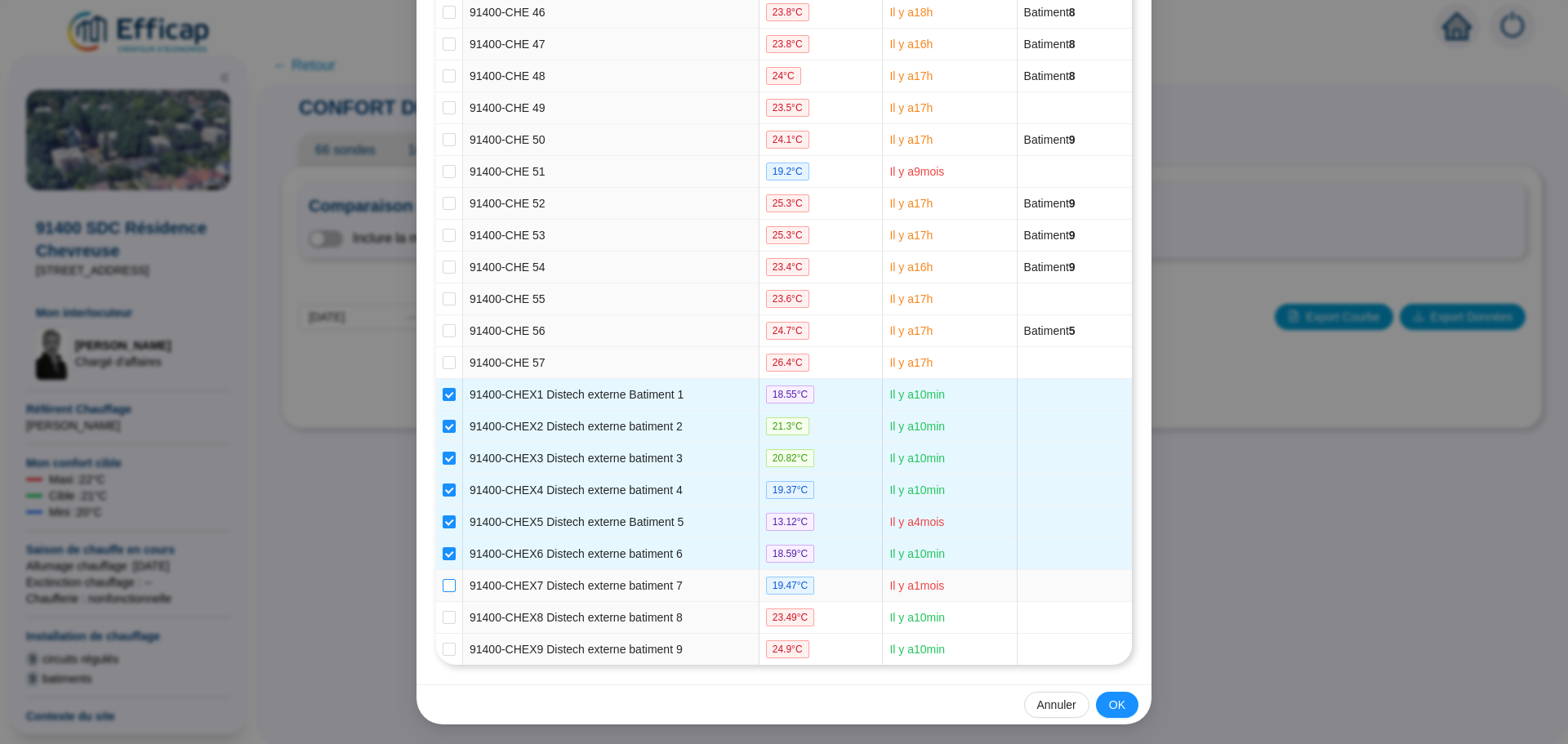
click at [443, 586] on input "checkbox" at bounding box center [450, 586] width 13 height 13
checkbox input "true"
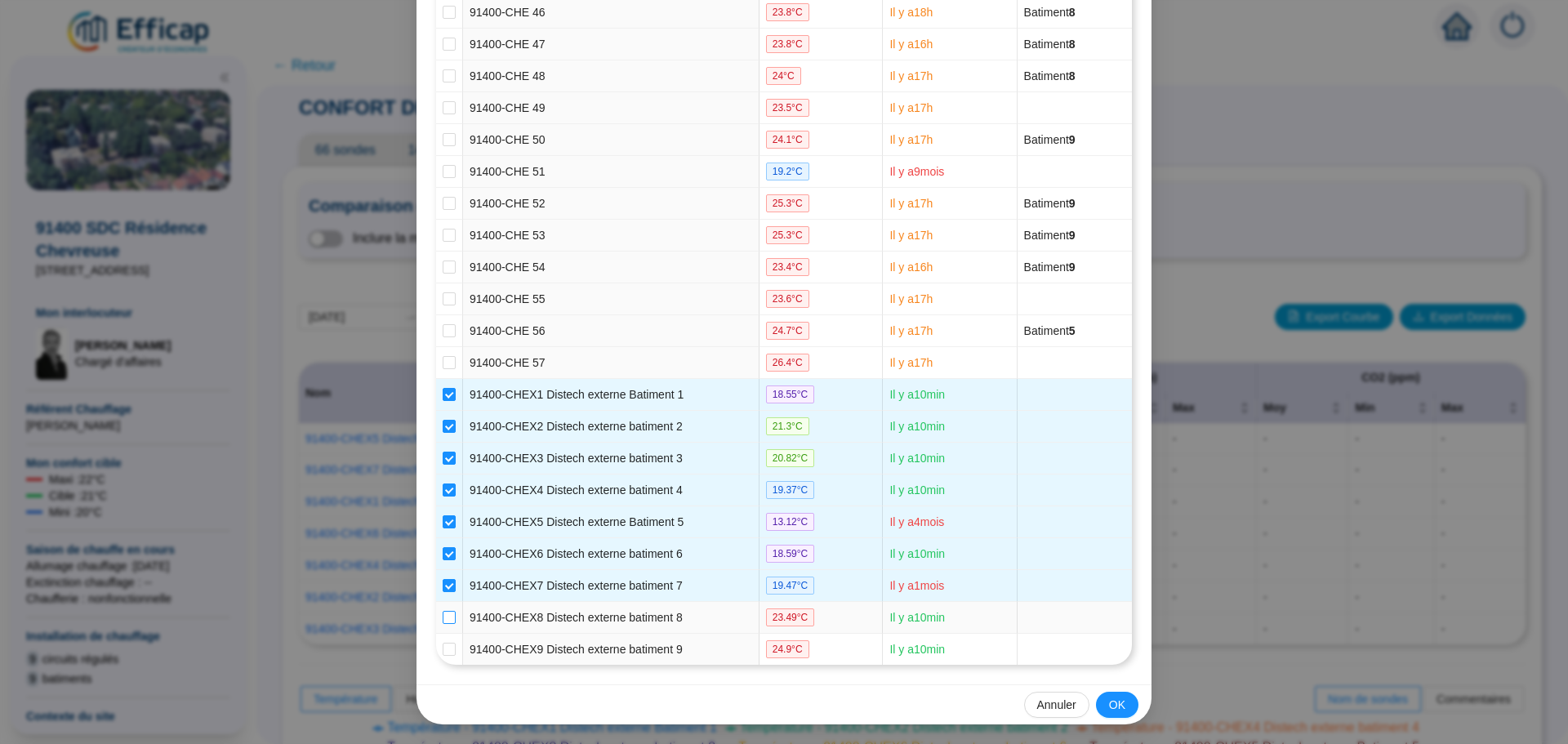
click at [443, 612] on input "checkbox" at bounding box center [450, 618] width 13 height 13
checkbox input "true"
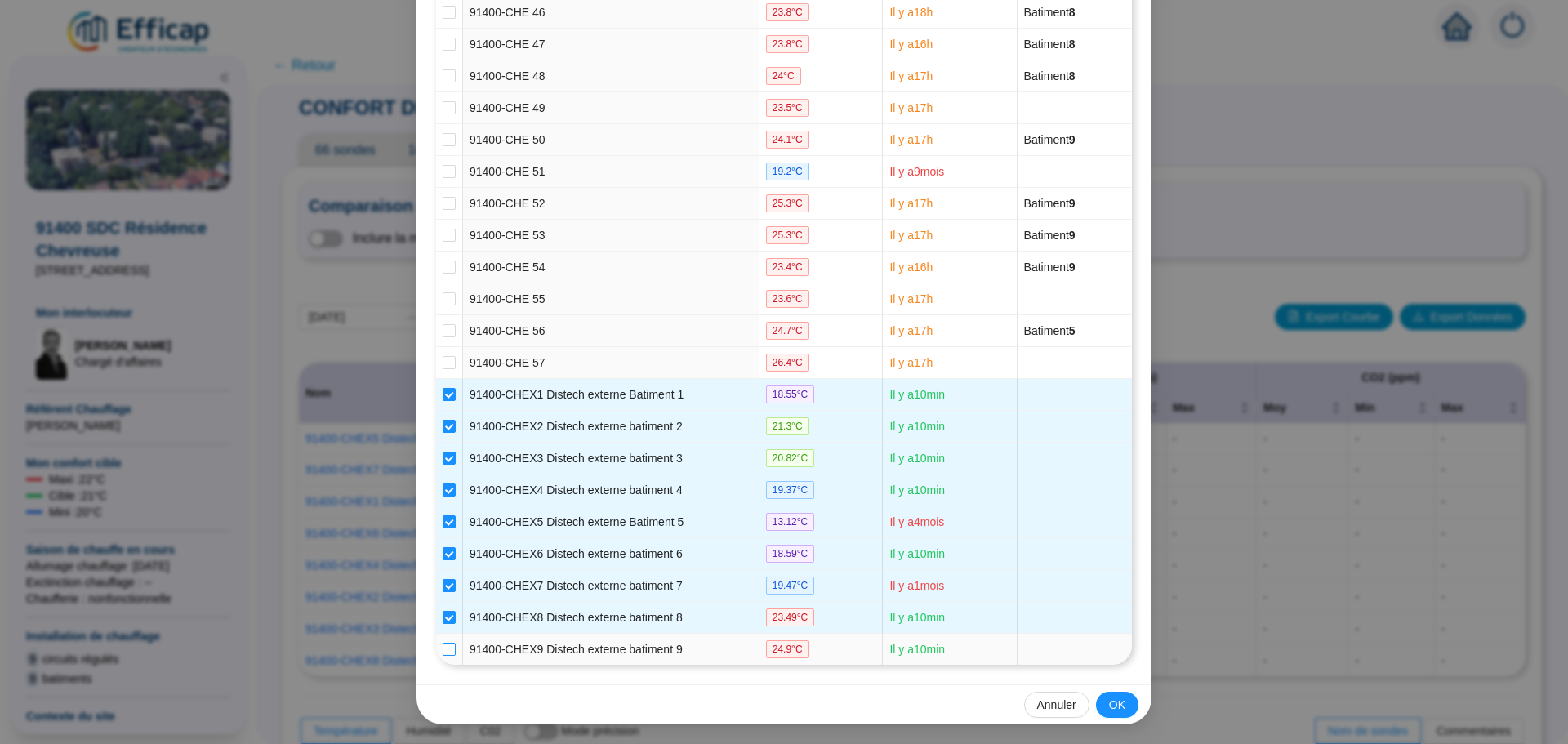
click at [443, 644] on input "checkbox" at bounding box center [450, 649] width 13 height 13
checkbox input "true"
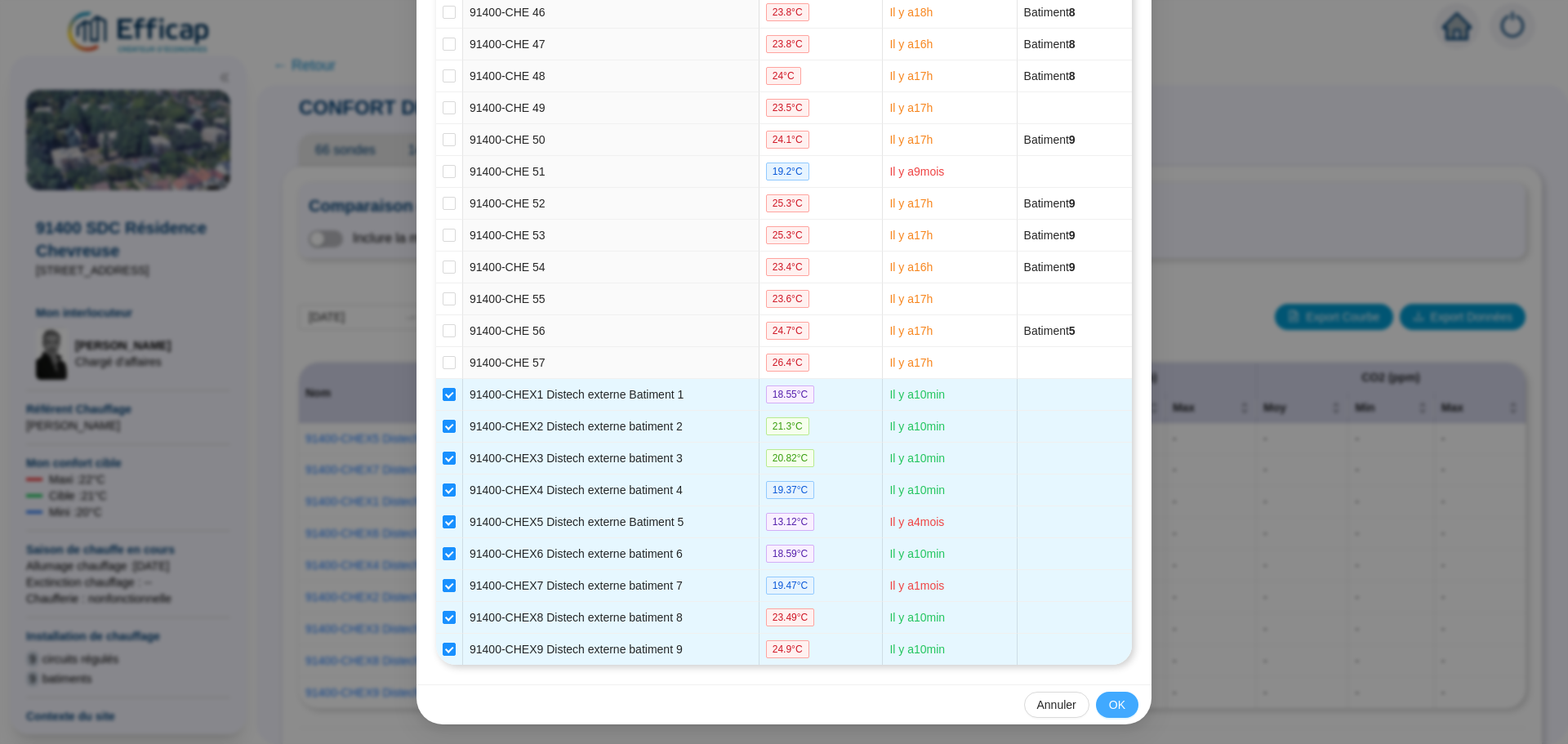
click at [1119, 708] on span "OK" at bounding box center [1117, 704] width 16 height 17
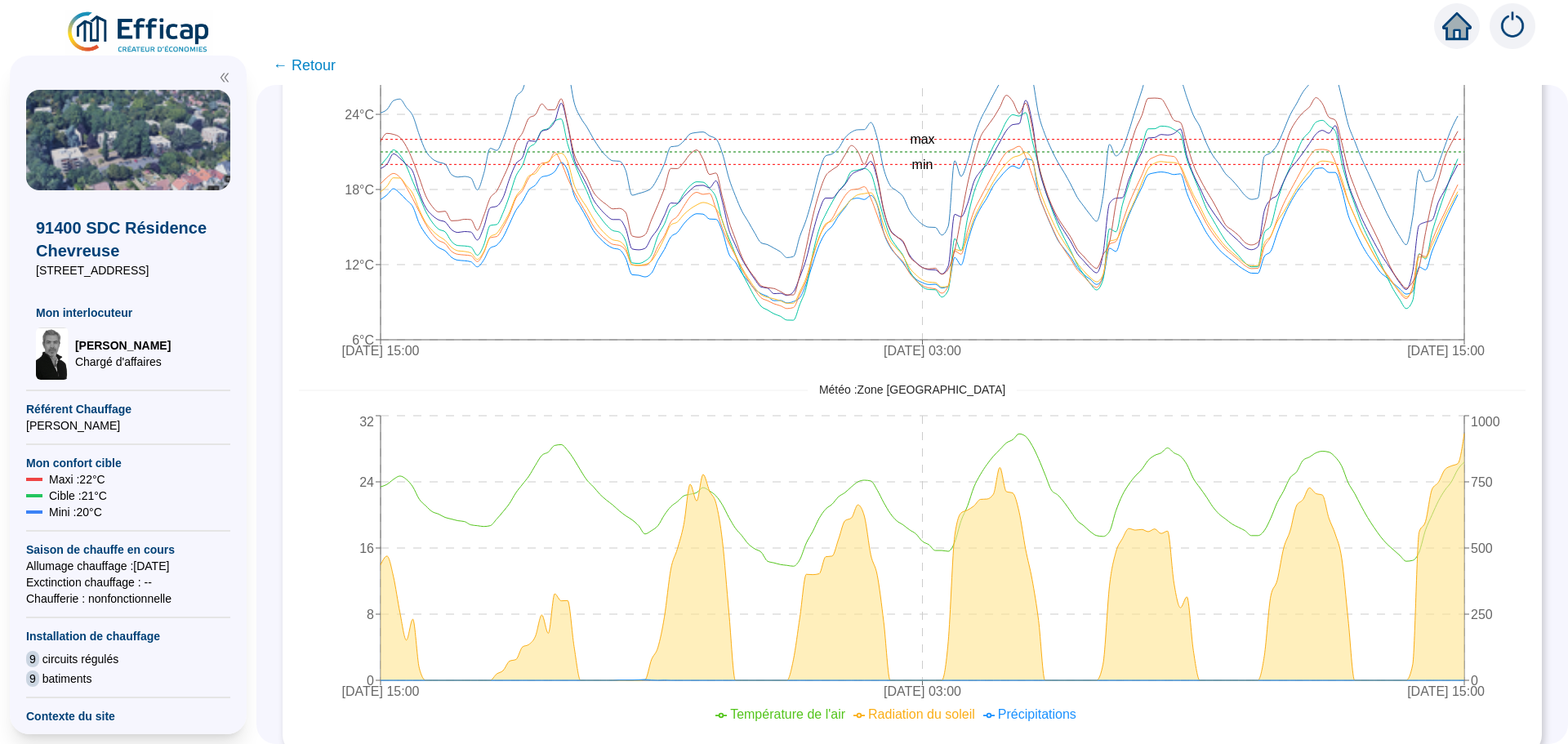
scroll to position [816, 0]
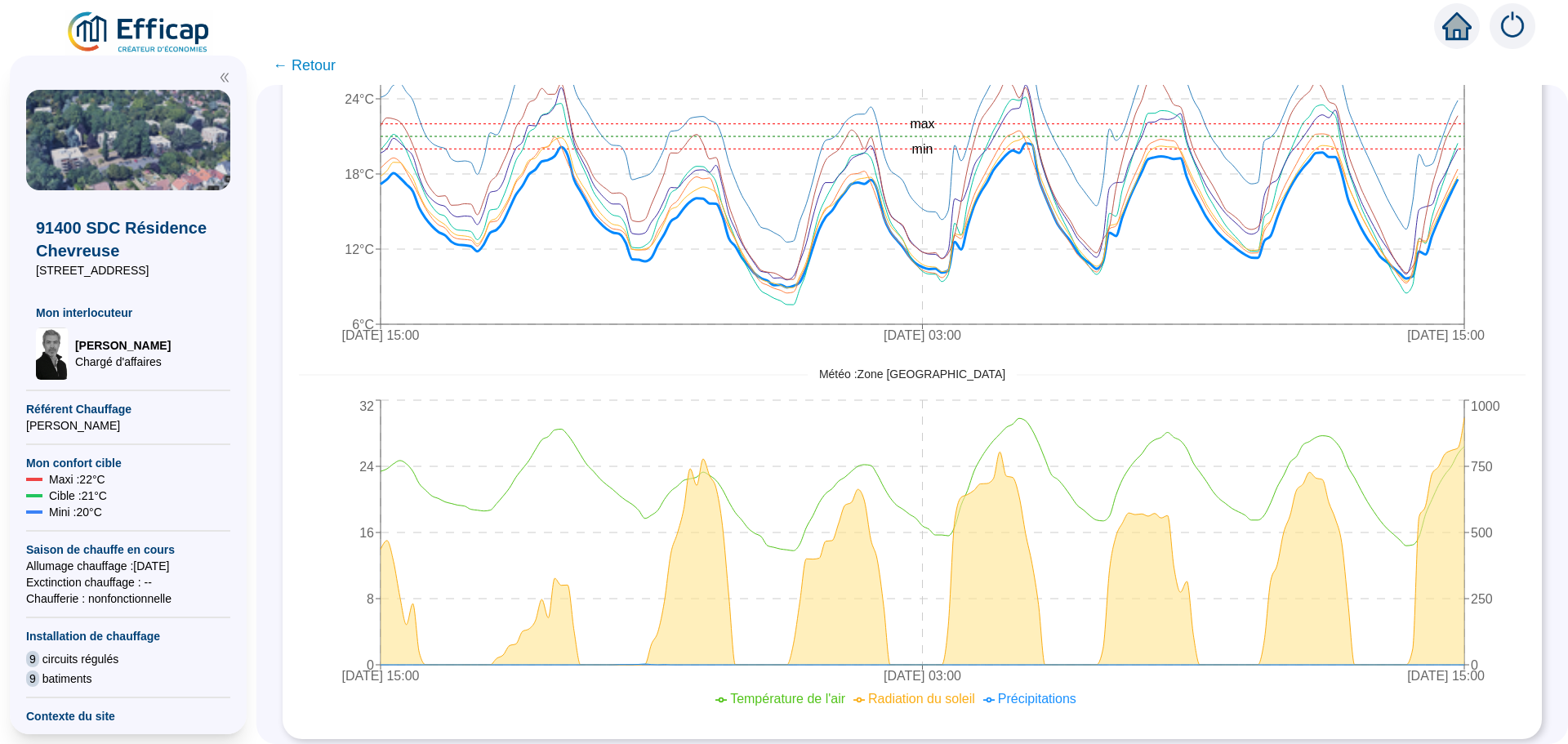
click at [327, 65] on span "← Retour" at bounding box center [304, 65] width 63 height 23
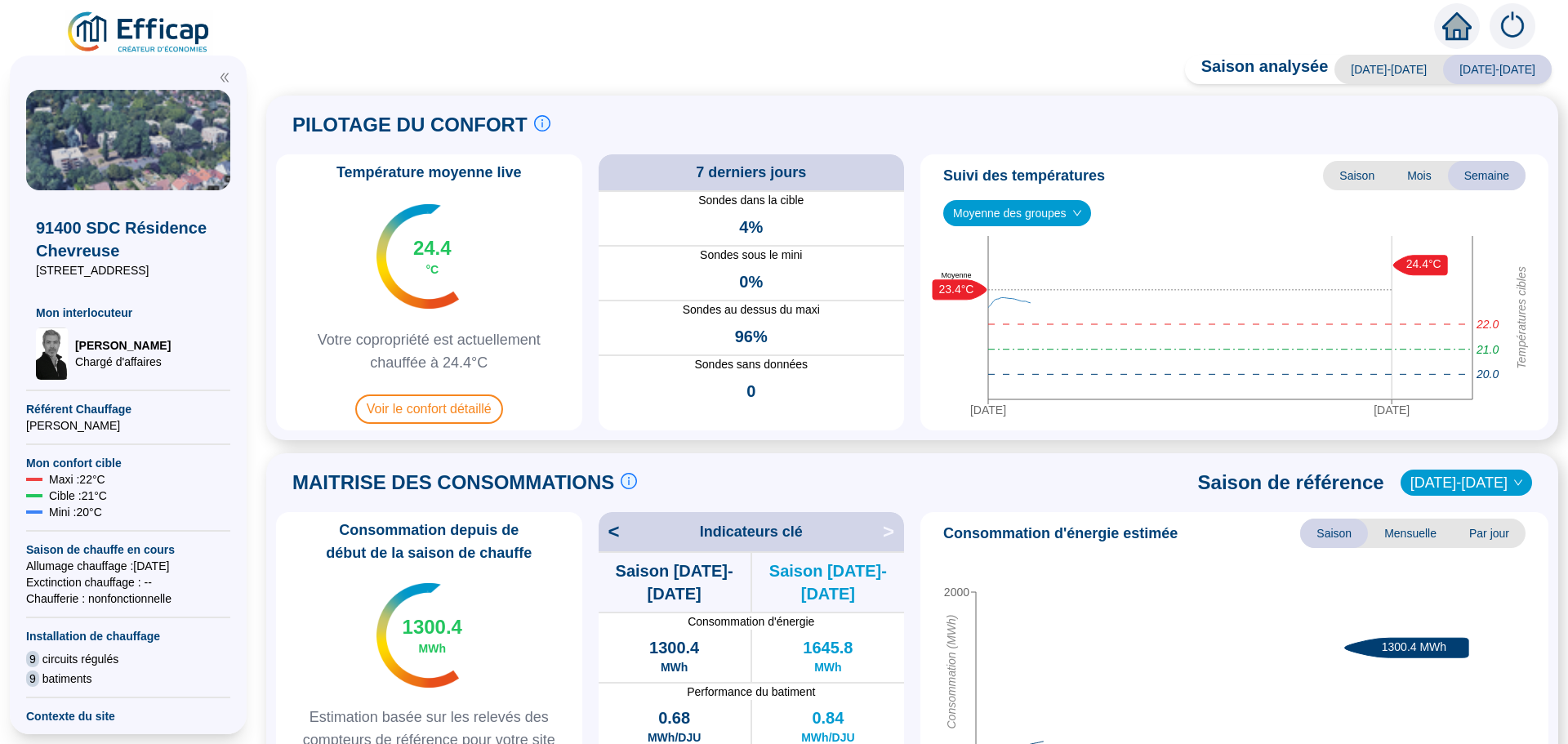
click at [321, 67] on div "Saison analysée [DATE]-[DATE] [DATE]-[DATE] PILOTAGE DU CONFORT Le pilotage du …" at bounding box center [913, 403] width 1312 height 681
click at [1080, 210] on icon "down" at bounding box center [1078, 213] width 10 height 10
click at [1073, 211] on icon "down" at bounding box center [1078, 213] width 10 height 10
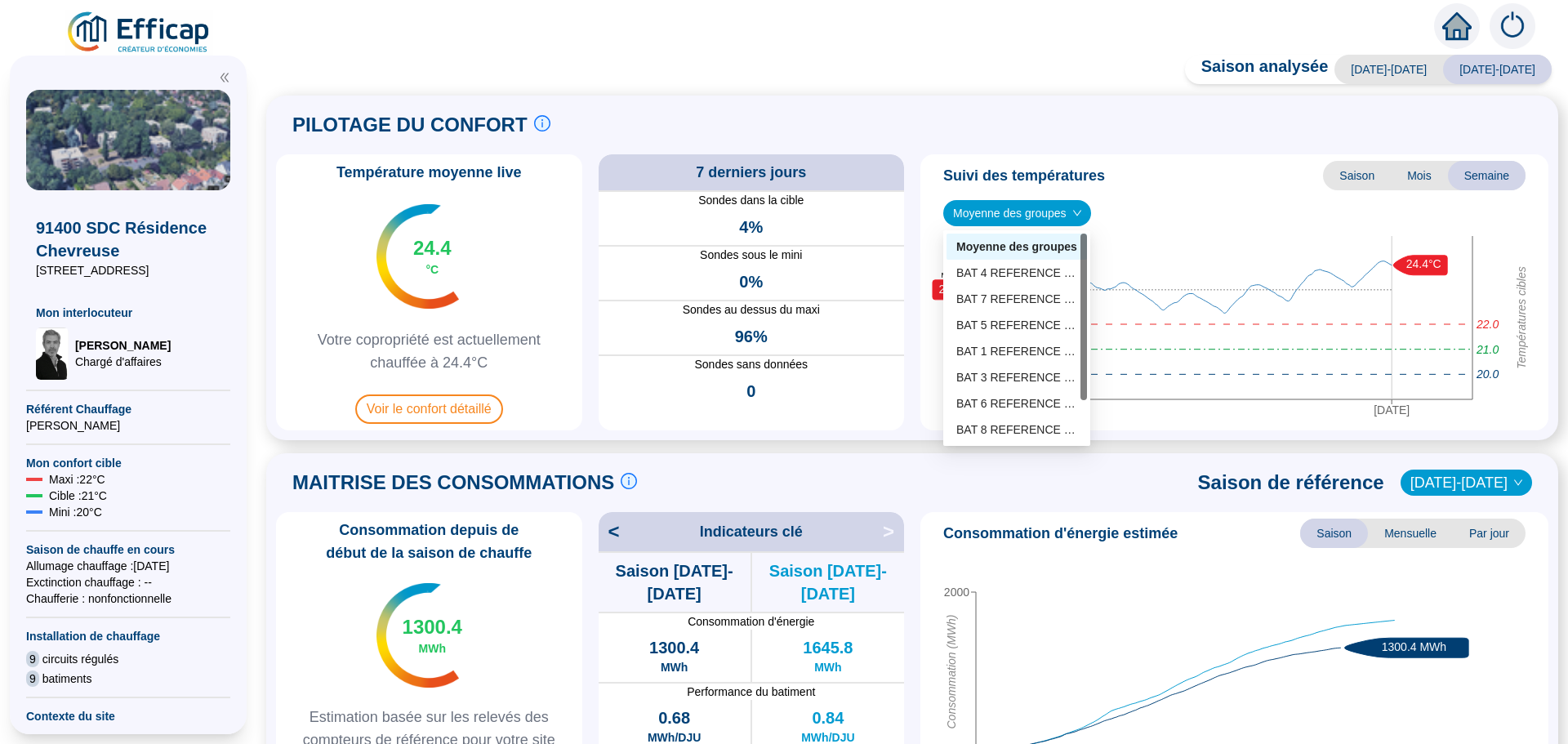
click at [1036, 214] on span "Moyenne des groupes" at bounding box center [1017, 213] width 128 height 24
click at [1037, 274] on div "BAT 4 REFERENCE (4 sondes)" at bounding box center [1017, 273] width 121 height 17
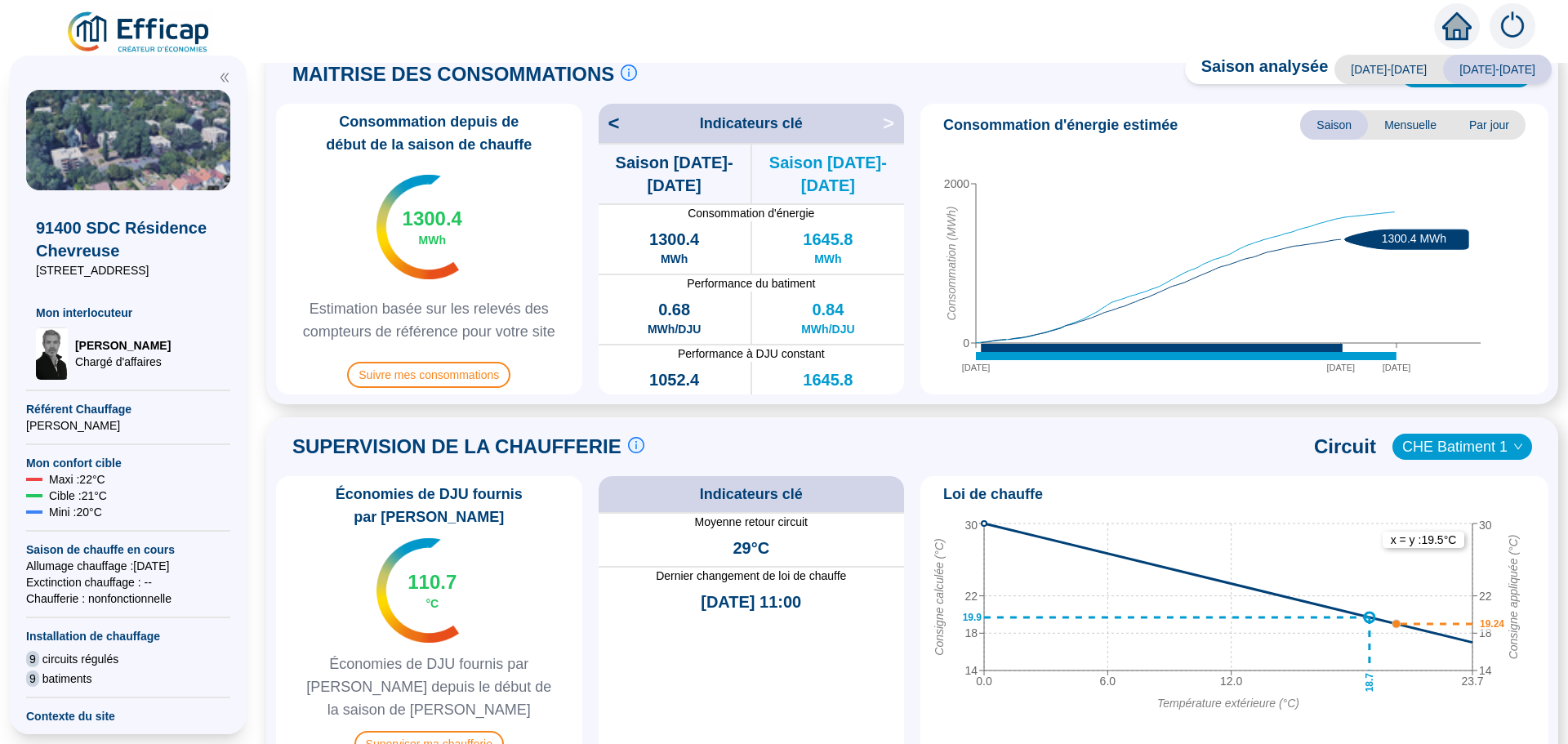
scroll to position [571, 0]
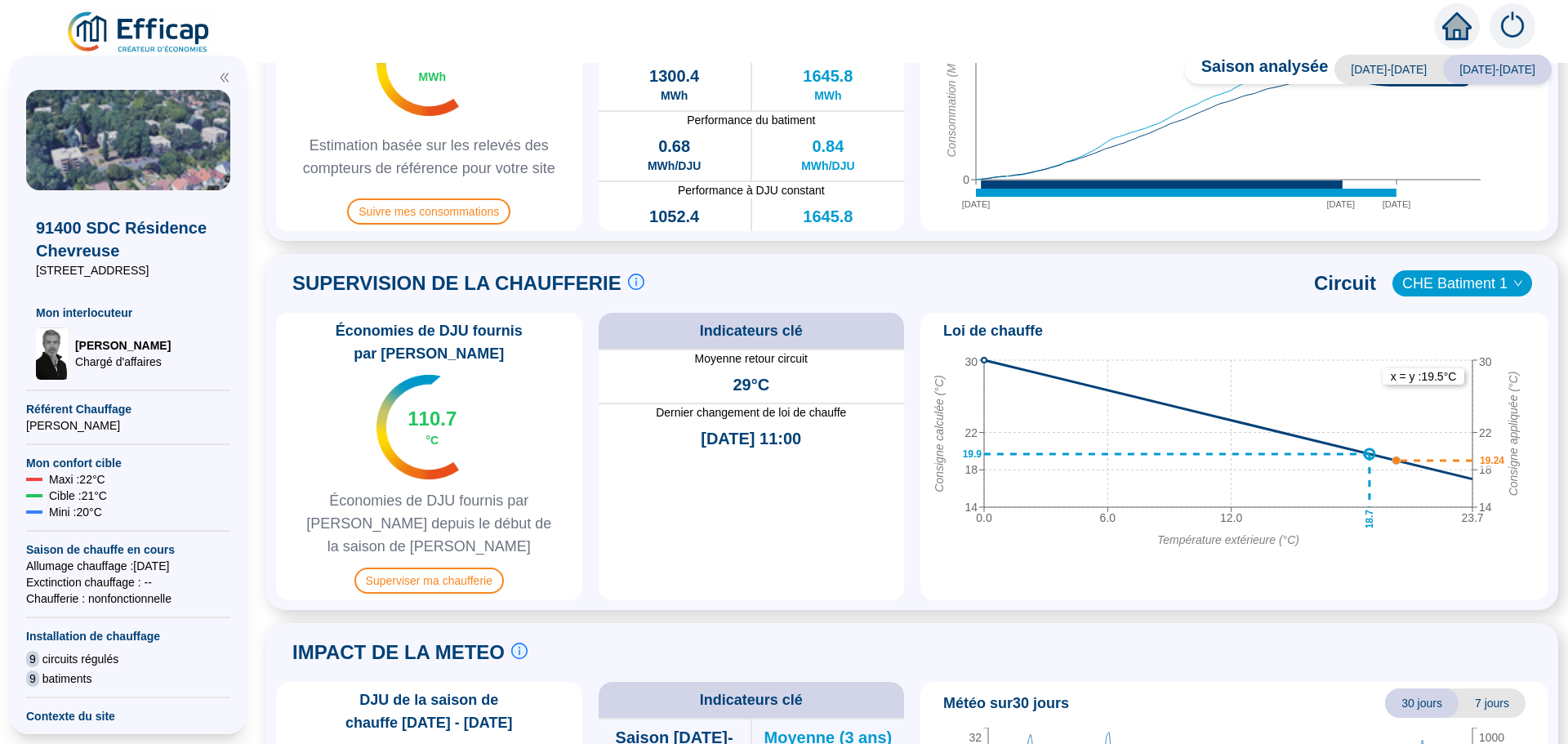
click at [1446, 281] on span "CHE Batiment 1" at bounding box center [1463, 283] width 120 height 24
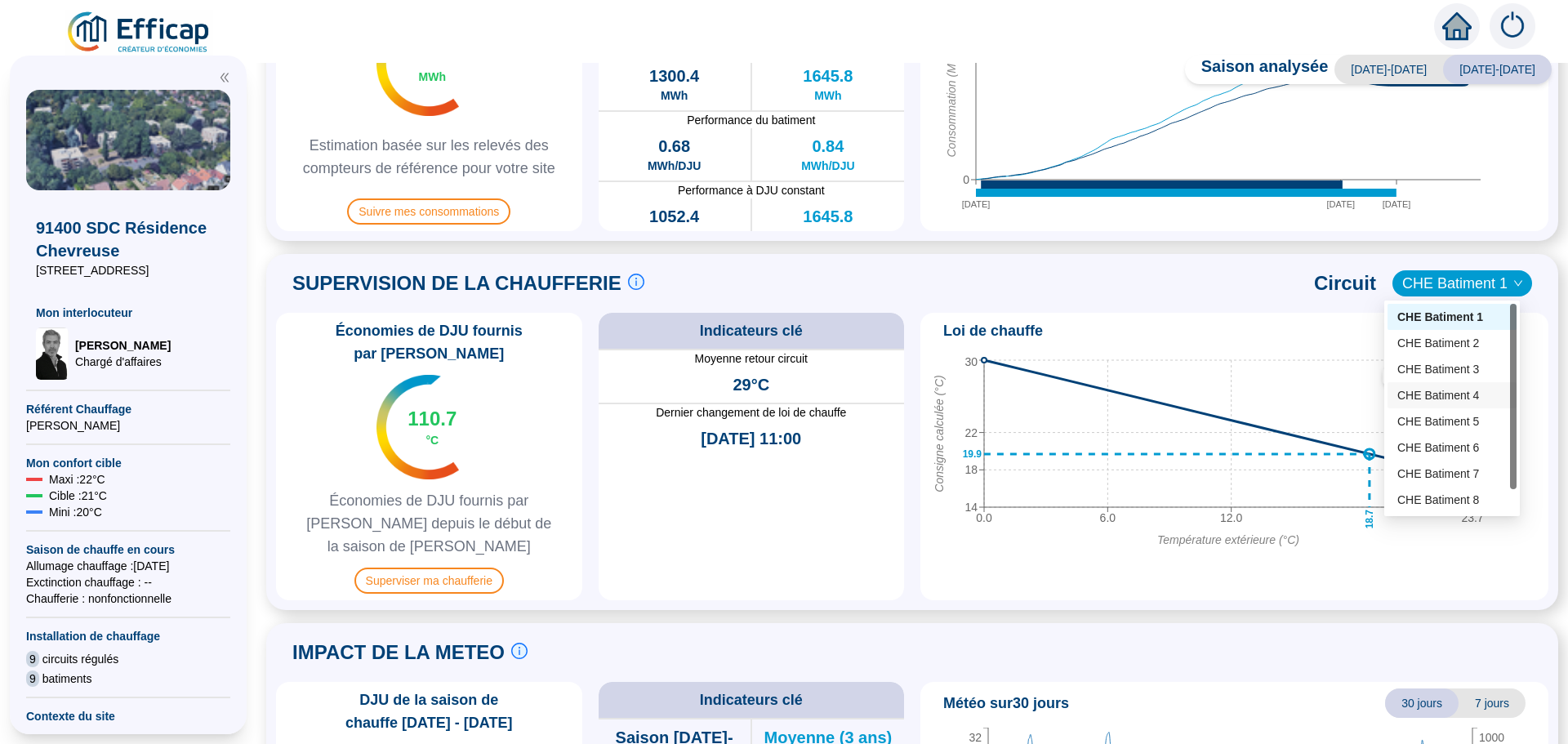
click at [1434, 393] on div "CHE Batiment 4" at bounding box center [1453, 396] width 109 height 17
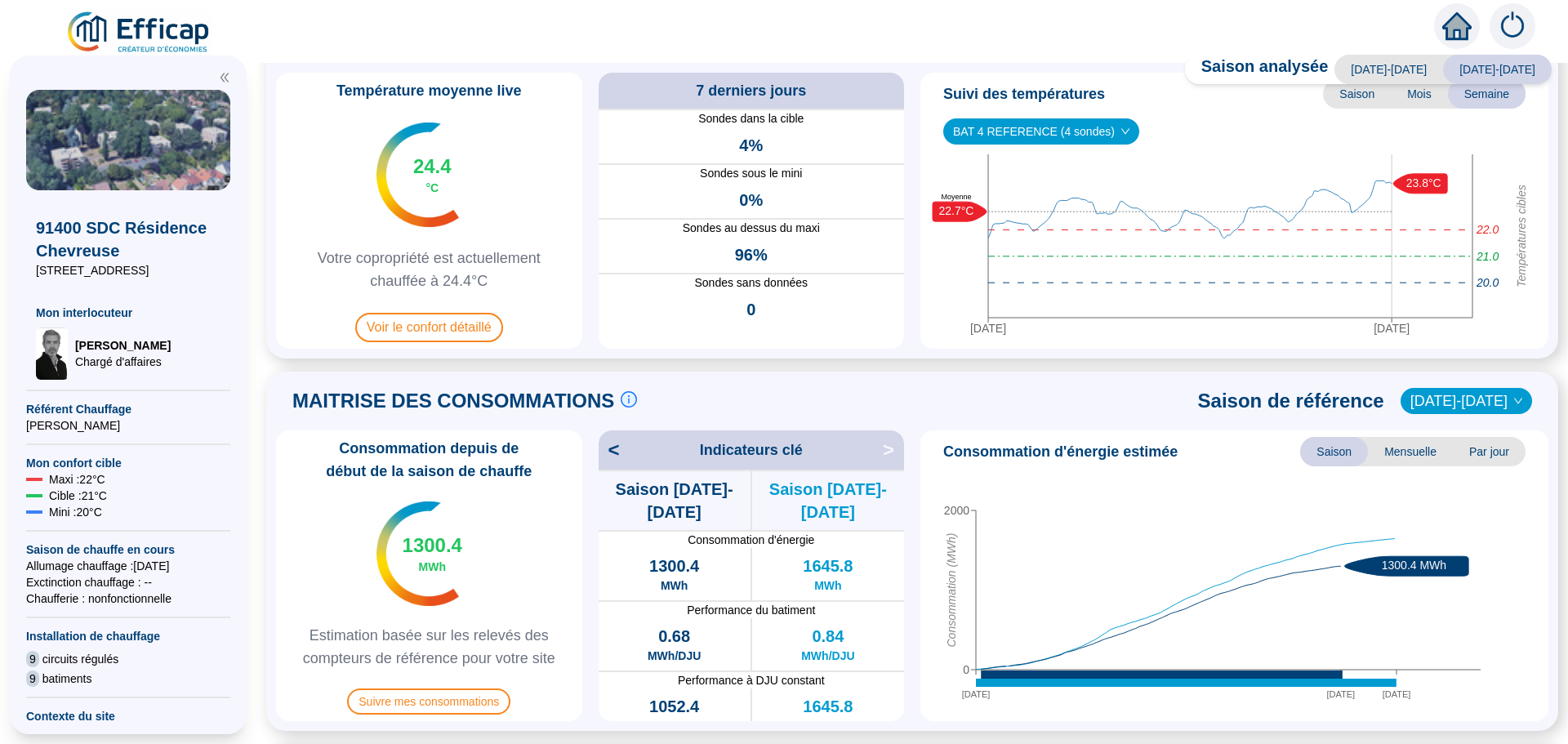
scroll to position [0, 0]
